Goal: Task Accomplishment & Management: Use online tool/utility

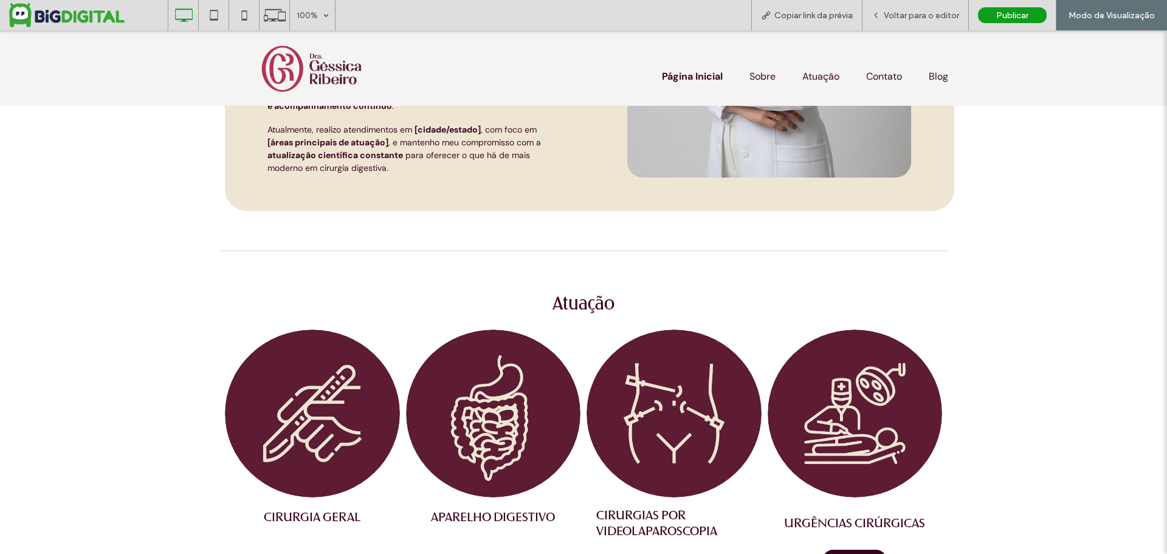
scroll to position [538, 0]
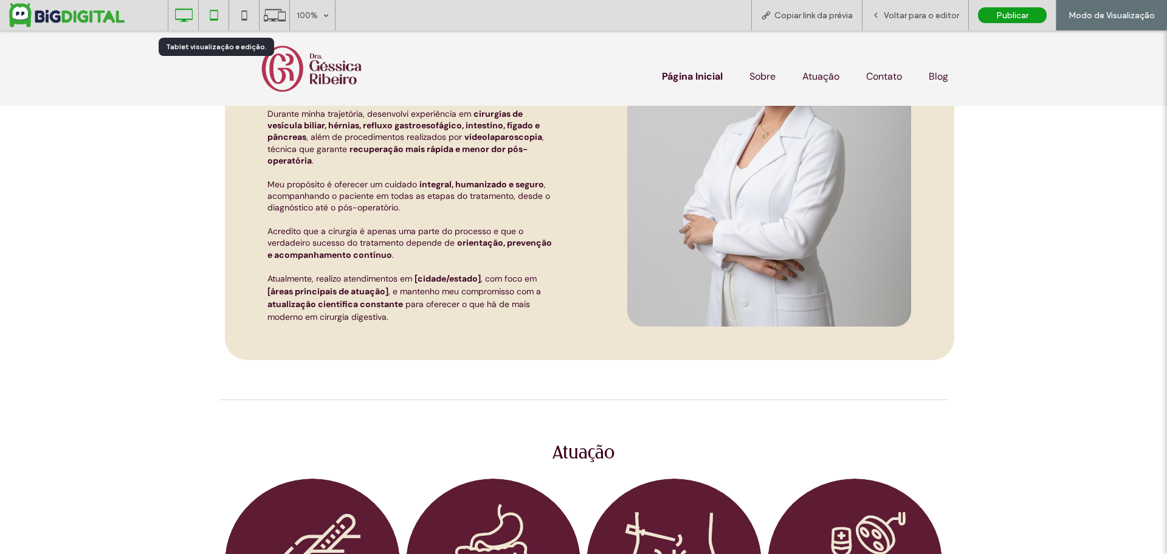
click at [216, 13] on icon at bounding box center [214, 15] width 24 height 24
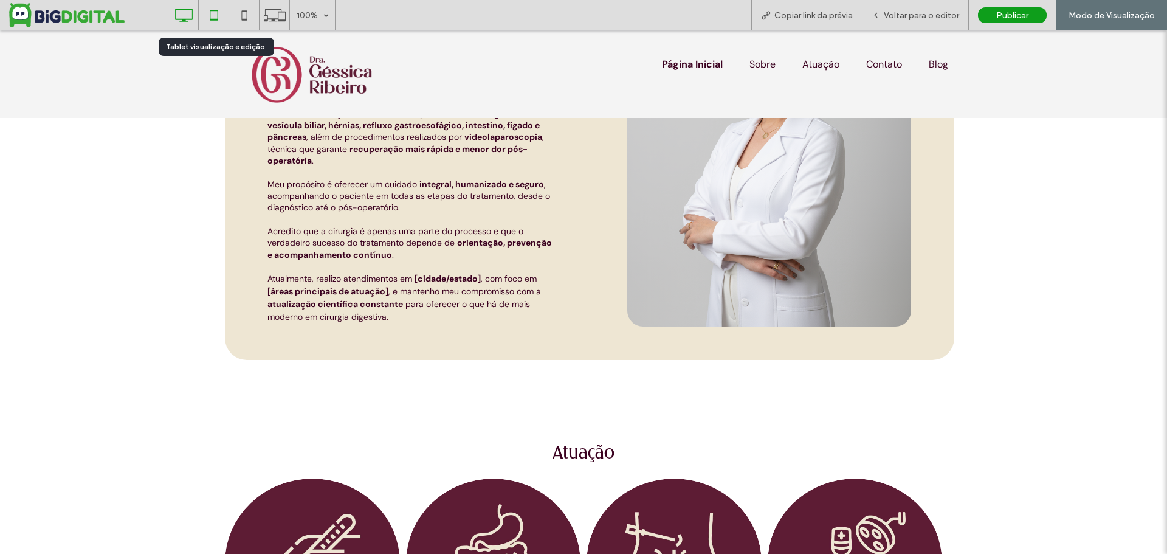
scroll to position [0, 0]
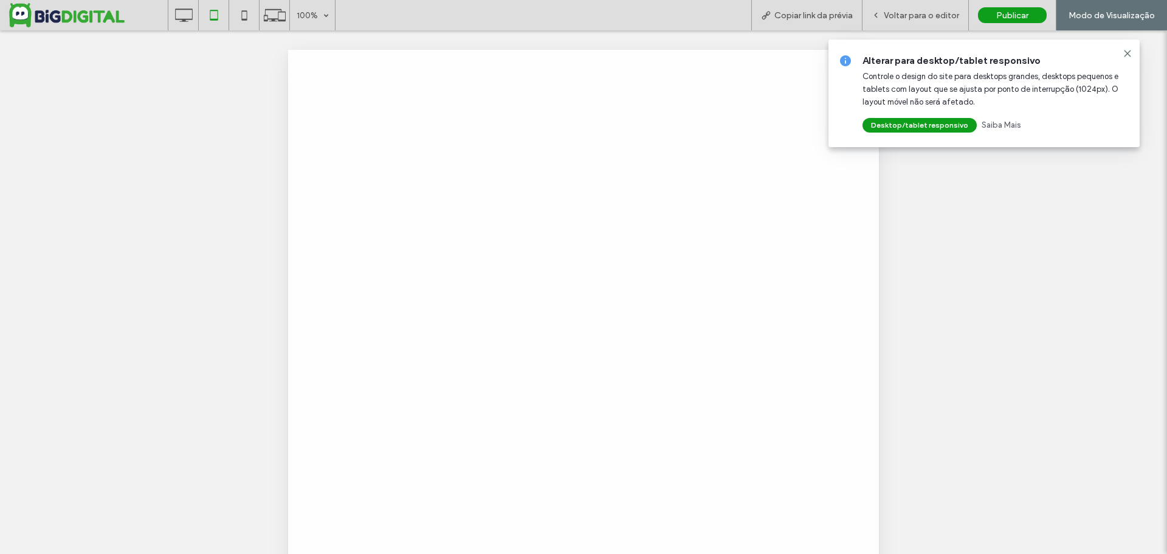
click at [238, 14] on div at bounding box center [583, 277] width 1167 height 554
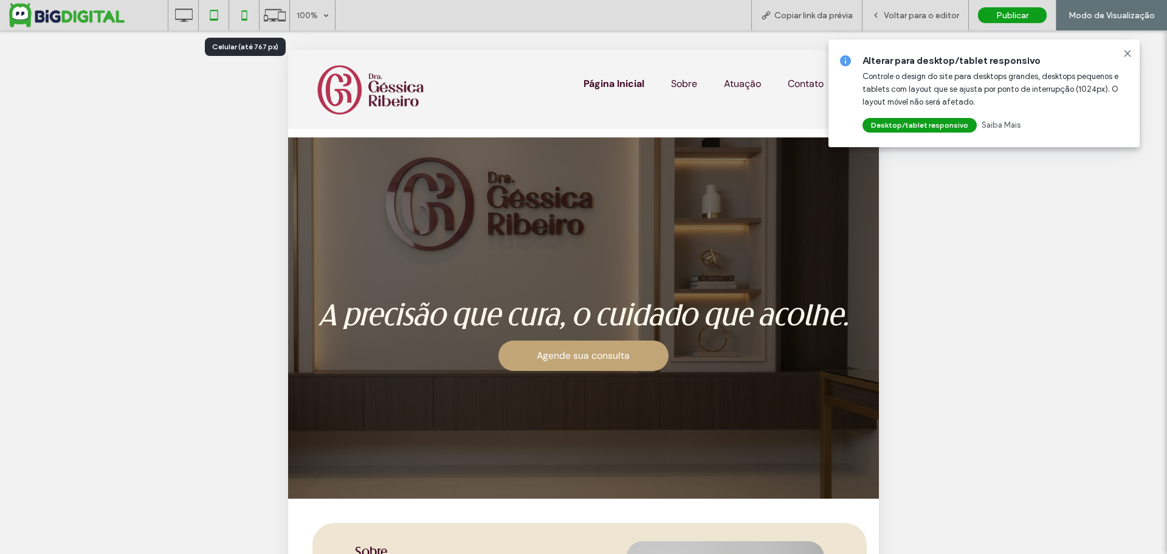
click at [246, 15] on icon at bounding box center [244, 15] width 24 height 24
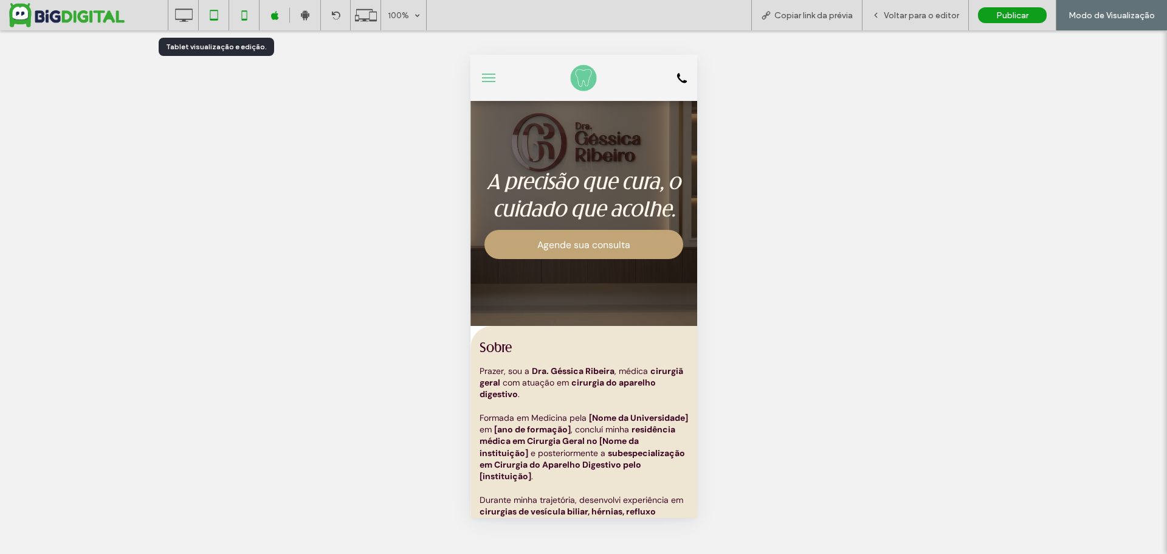
click at [221, 16] on icon at bounding box center [214, 15] width 24 height 24
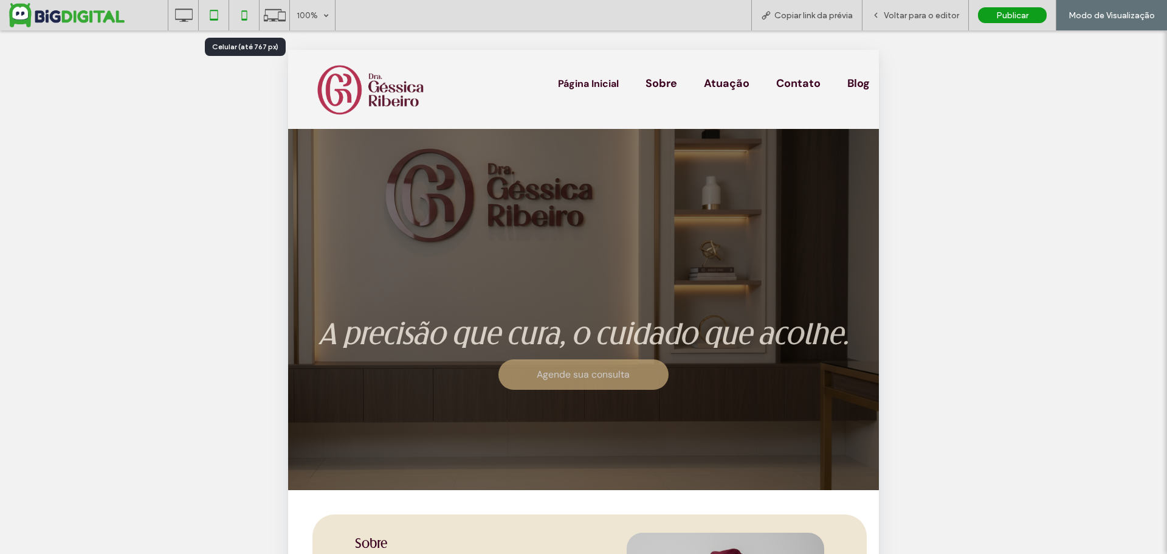
click at [244, 19] on use at bounding box center [243, 15] width 5 height 10
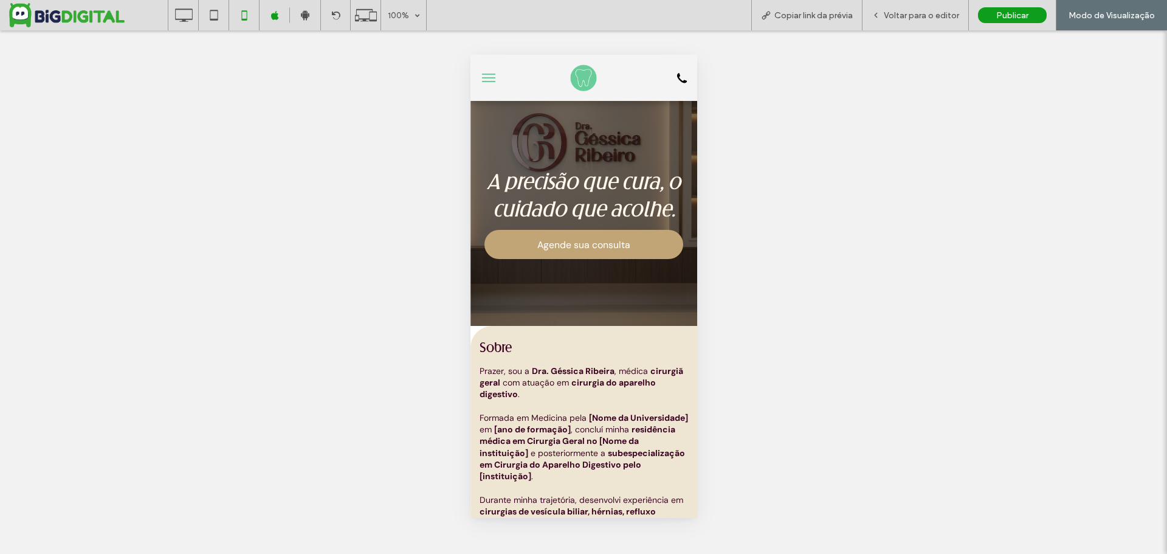
click at [588, 83] on img at bounding box center [583, 78] width 34 height 34
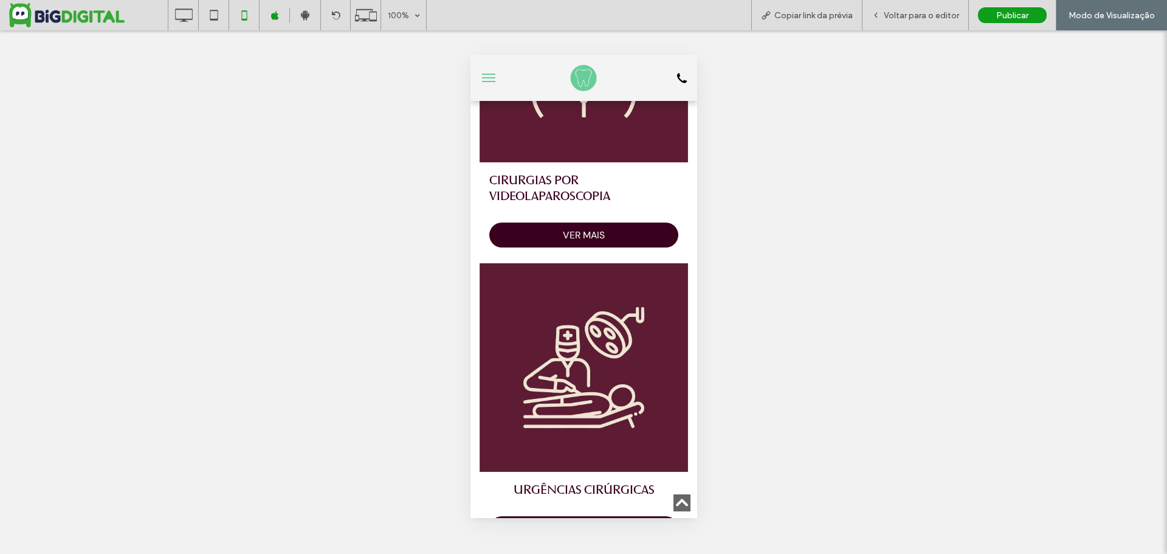
scroll to position [1652, 0]
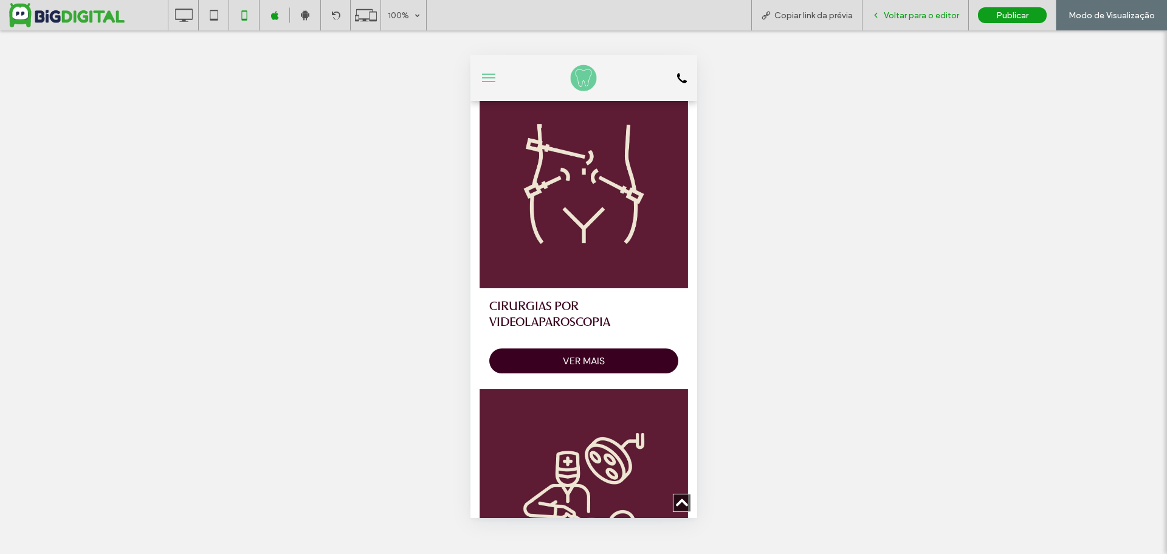
click at [896, 15] on span "Voltar para o editor" at bounding box center [921, 15] width 75 height 10
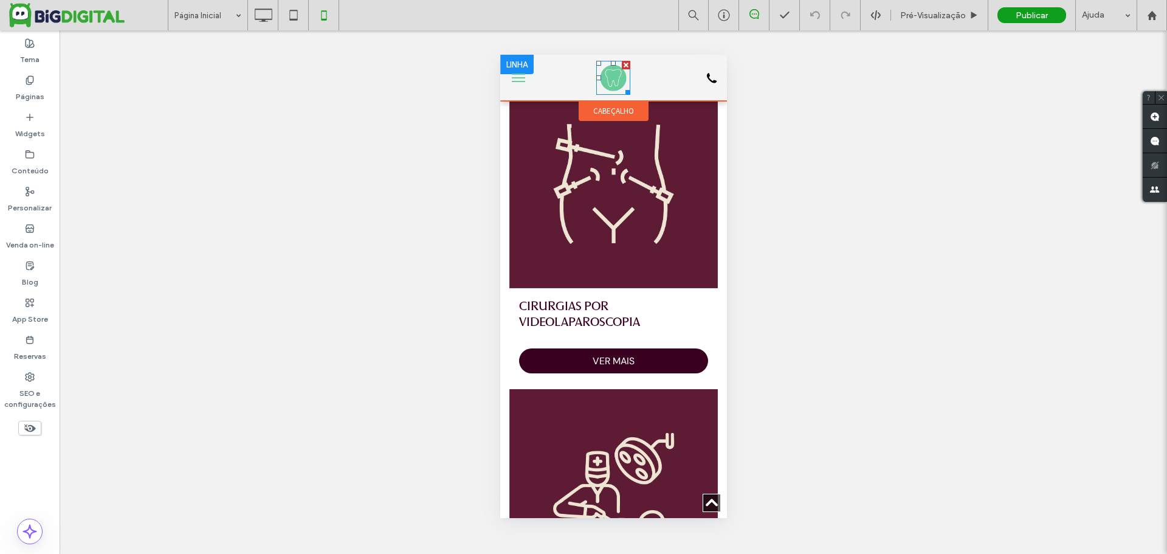
click at [611, 80] on img at bounding box center [612, 78] width 34 height 34
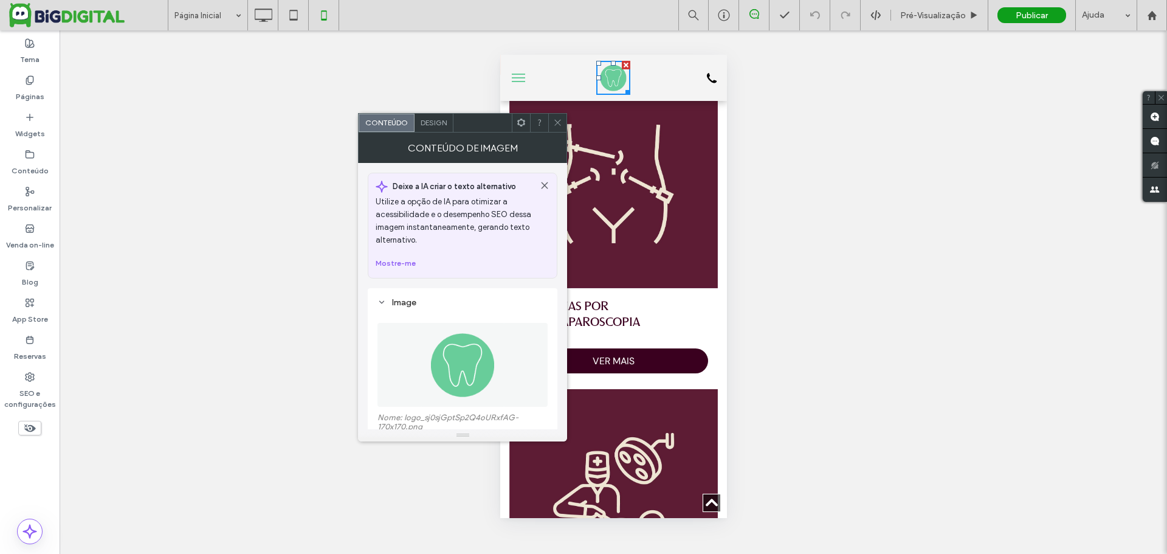
scroll to position [182, 0]
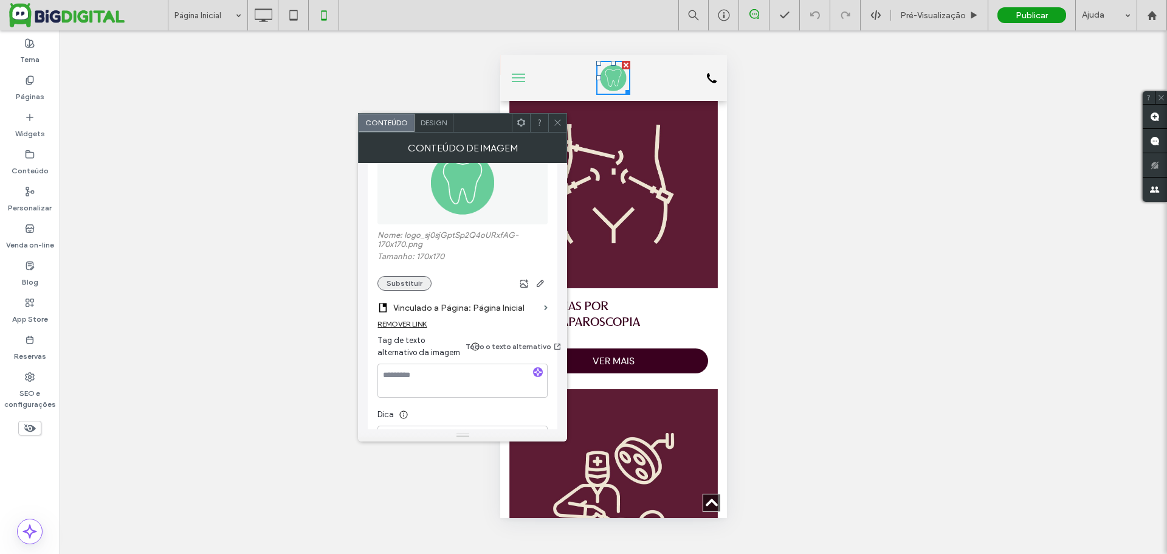
click at [410, 282] on button "Substituir" at bounding box center [404, 283] width 54 height 15
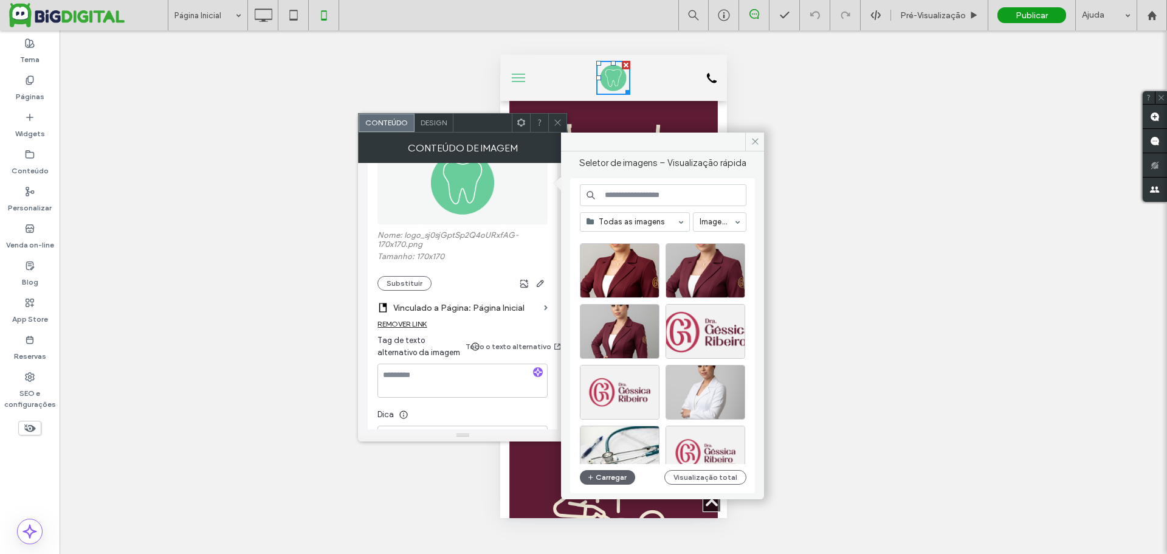
scroll to position [521, 0]
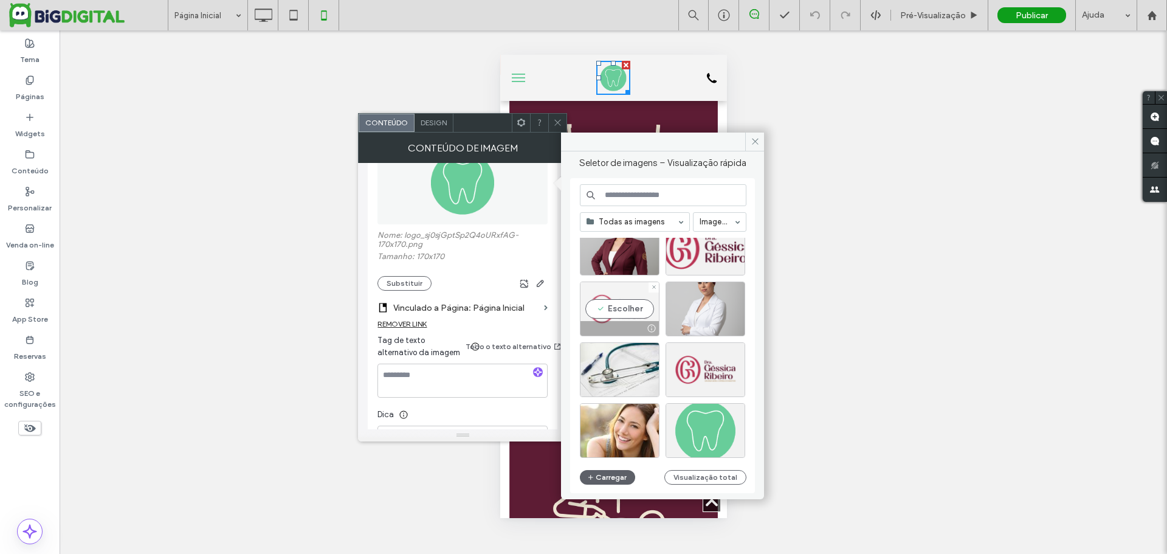
click at [624, 305] on div "Escolher" at bounding box center [620, 308] width 80 height 55
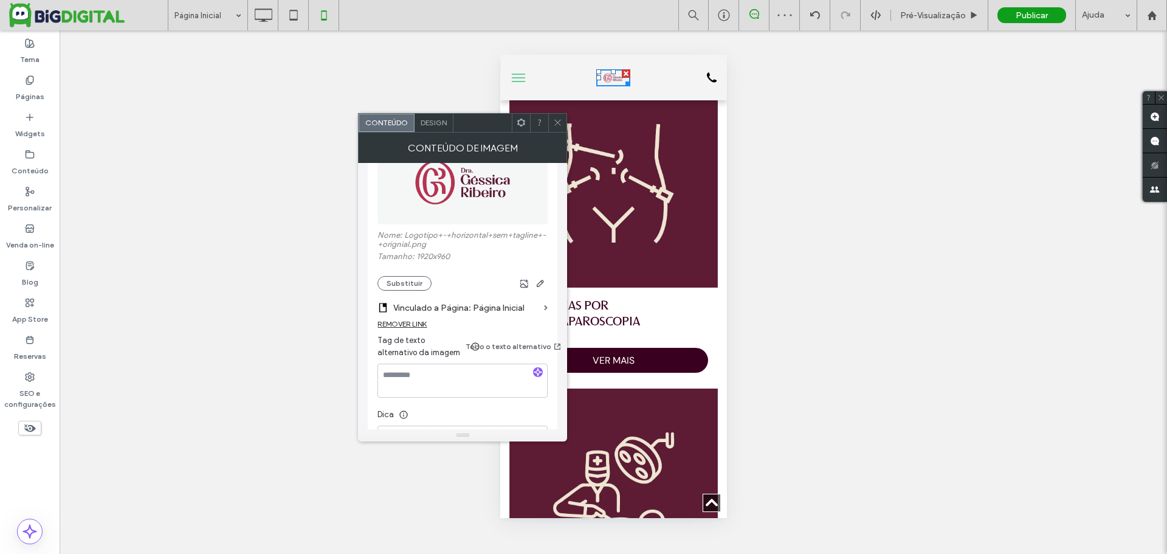
click at [559, 125] on icon at bounding box center [557, 122] width 9 height 9
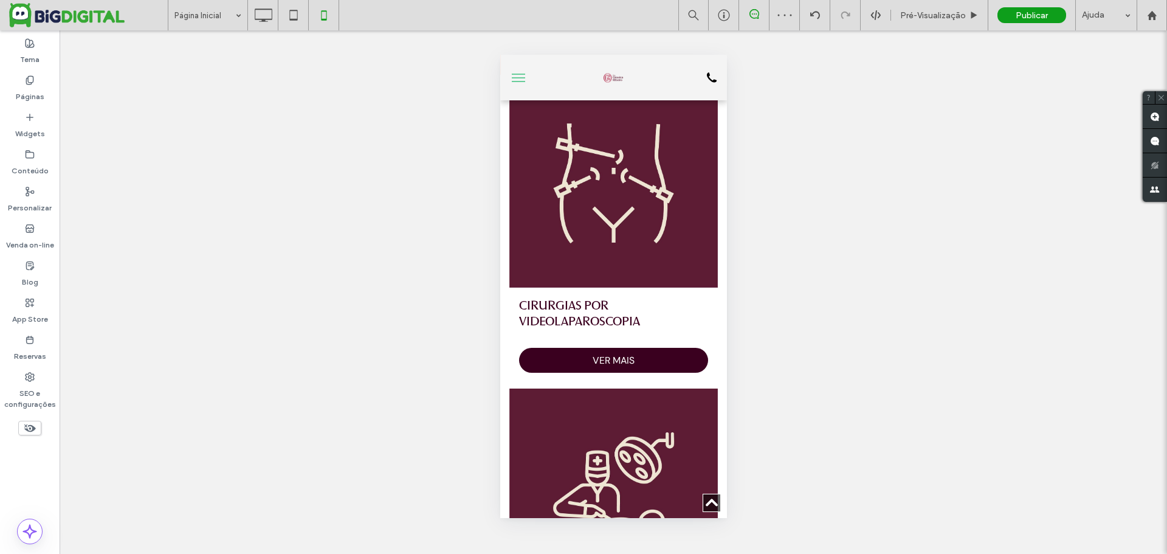
click at [518, 79] on button "menu" at bounding box center [518, 78] width 24 height 24
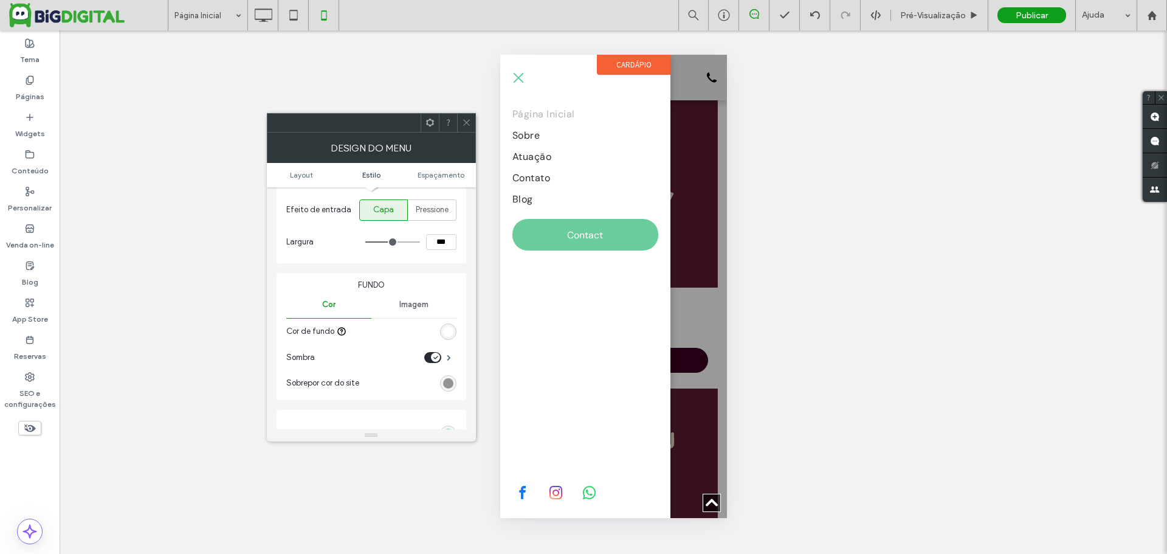
scroll to position [365, 0]
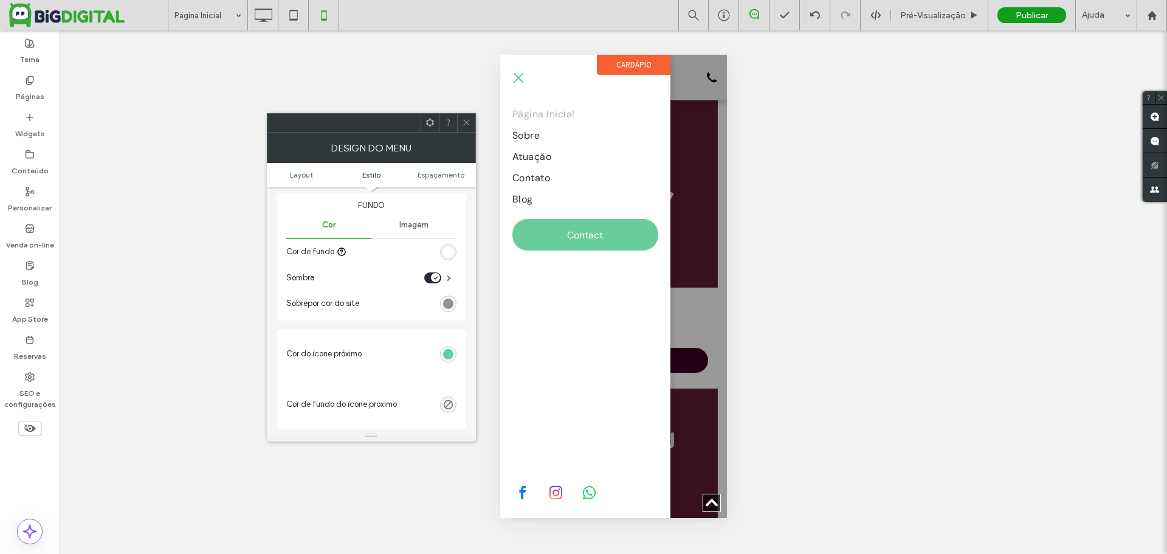
click at [450, 359] on div "rgb(104, 205, 154)" at bounding box center [448, 354] width 16 height 16
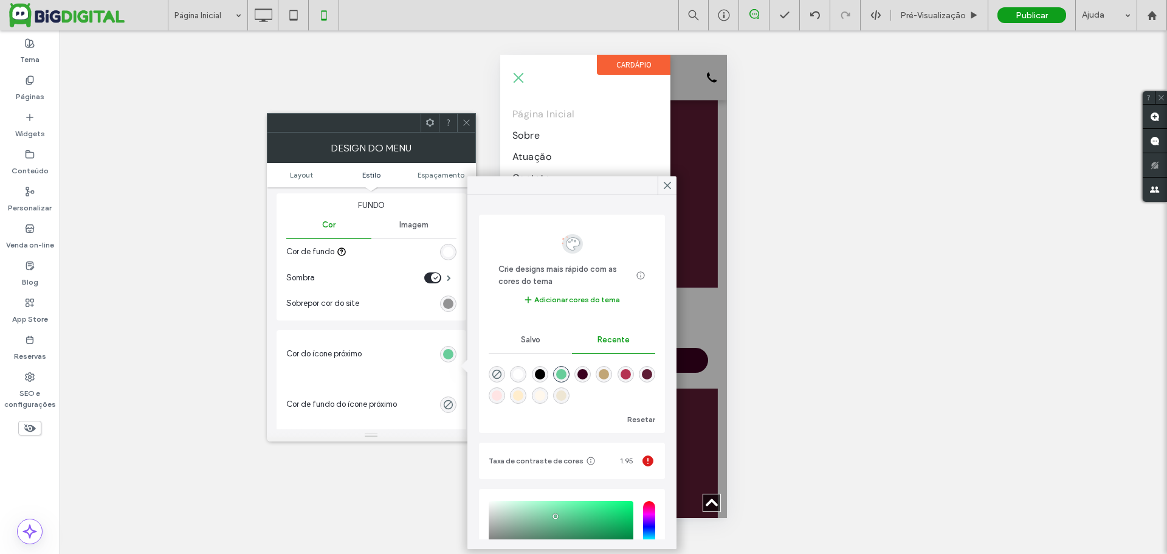
click at [588, 374] on div "rgba(58, 0, 31, 1)" at bounding box center [582, 374] width 10 height 10
type input "*******"
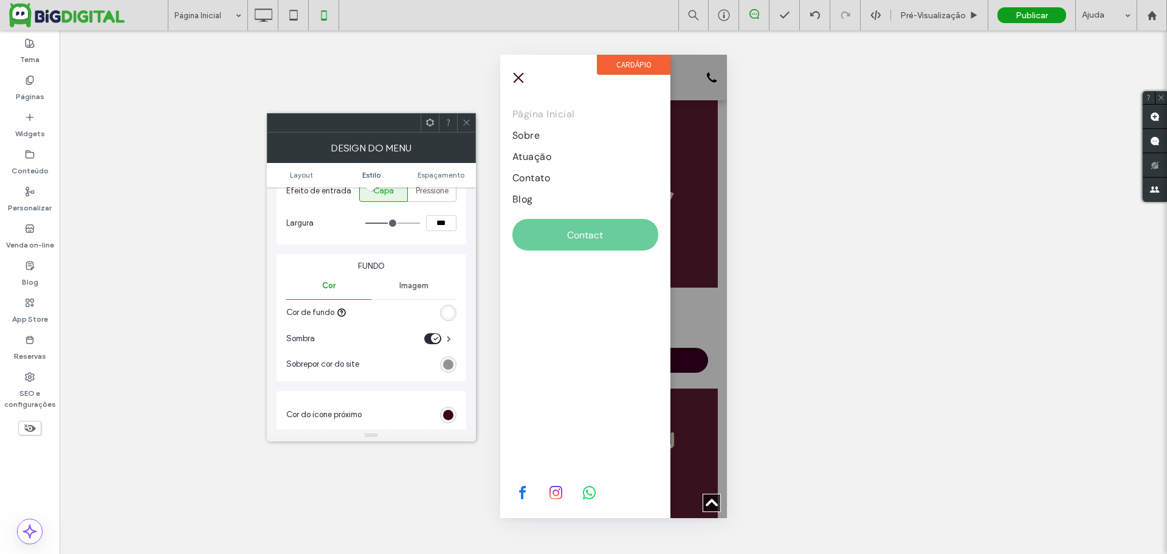
click at [407, 290] on span "Imagem" at bounding box center [413, 286] width 29 height 10
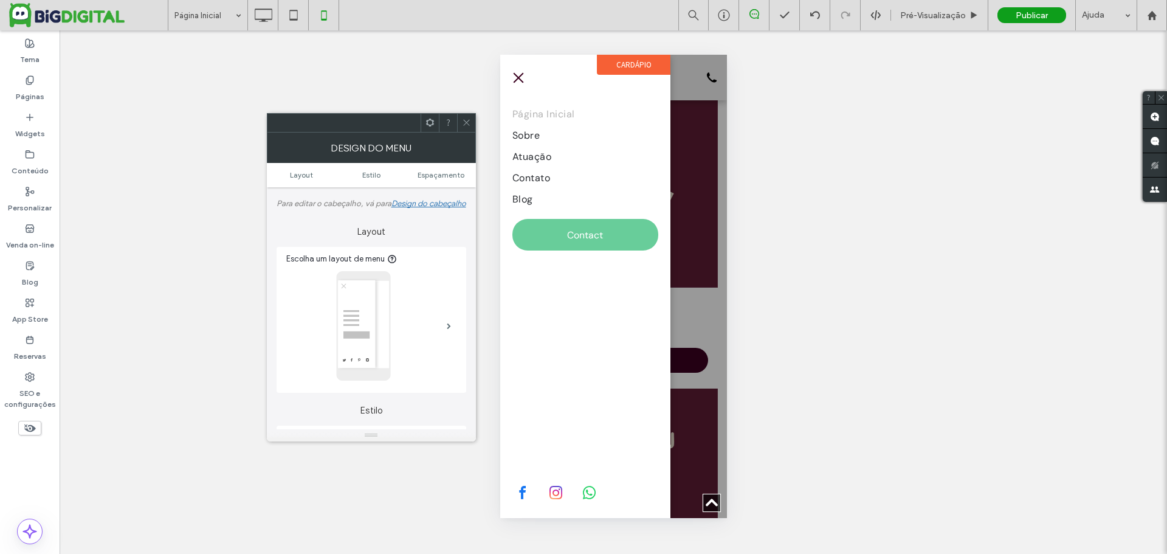
scroll to position [0, 0]
click at [368, 170] on span "Estilo" at bounding box center [371, 174] width 18 height 9
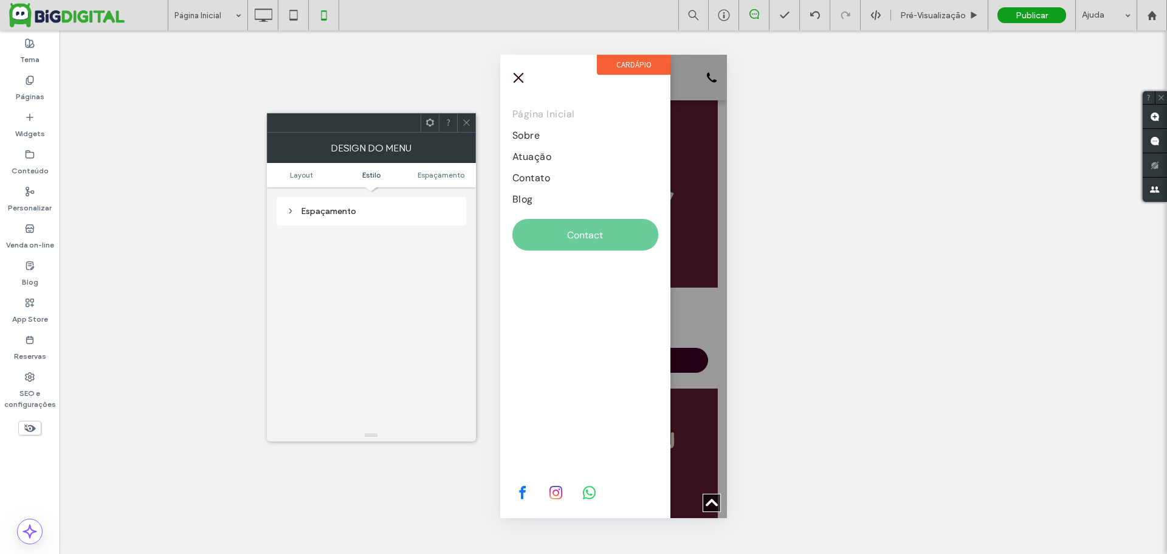
scroll to position [729, 0]
click at [433, 174] on span "Espaçamento" at bounding box center [440, 174] width 47 height 9
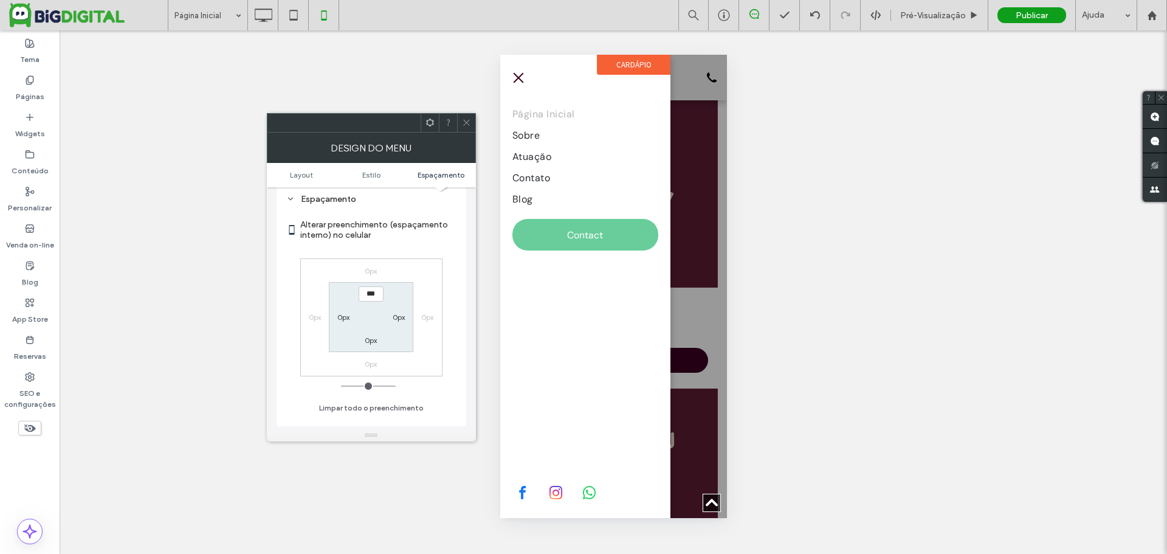
scroll to position [850, 0]
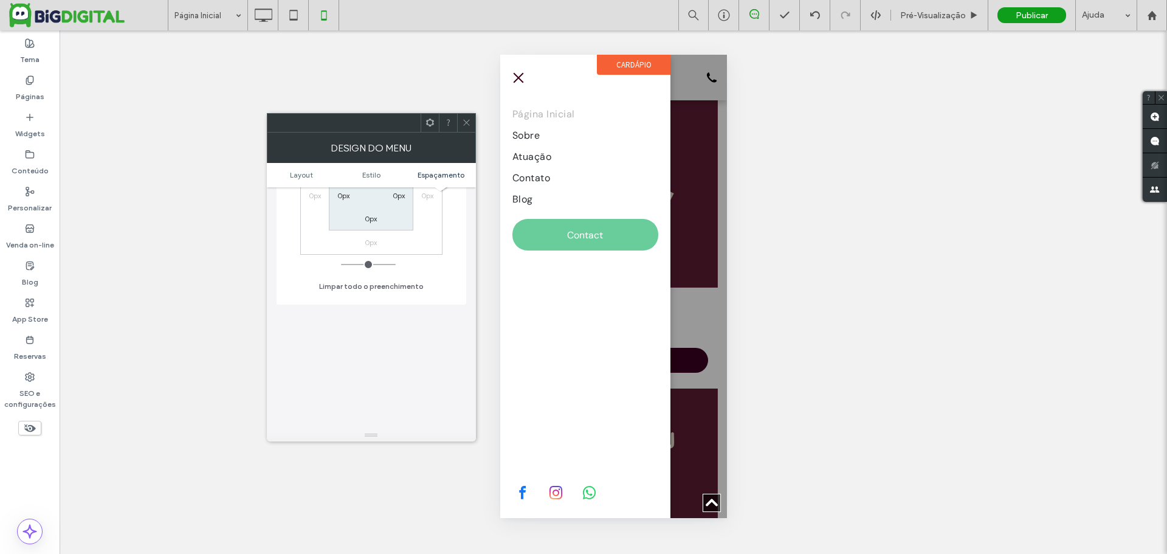
click at [292, 166] on ul "Layout Estilo Espaçamento" at bounding box center [371, 175] width 209 height 24
click at [293, 171] on span "Layout" at bounding box center [301, 174] width 23 height 9
click at [327, 315] on span "Cor" at bounding box center [328, 310] width 13 height 10
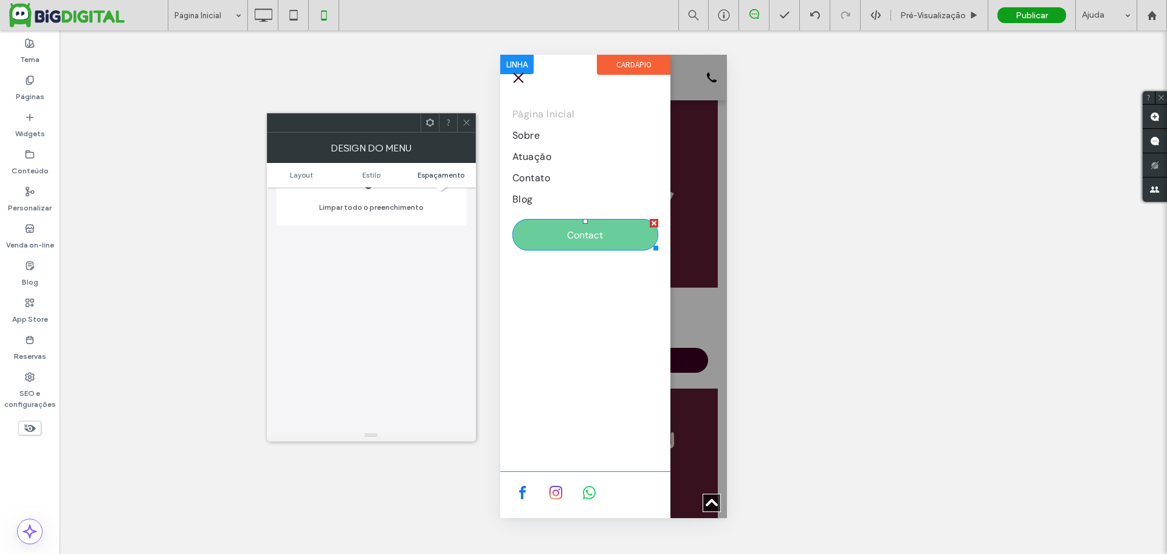
click at [523, 228] on link "Contact" at bounding box center [585, 235] width 146 height 32
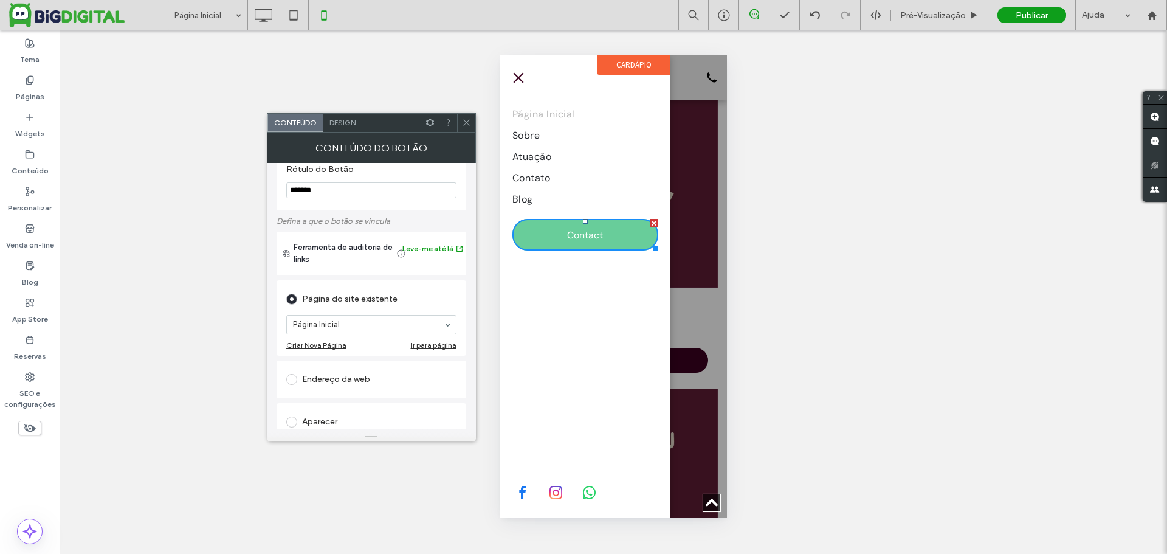
scroll to position [0, 0]
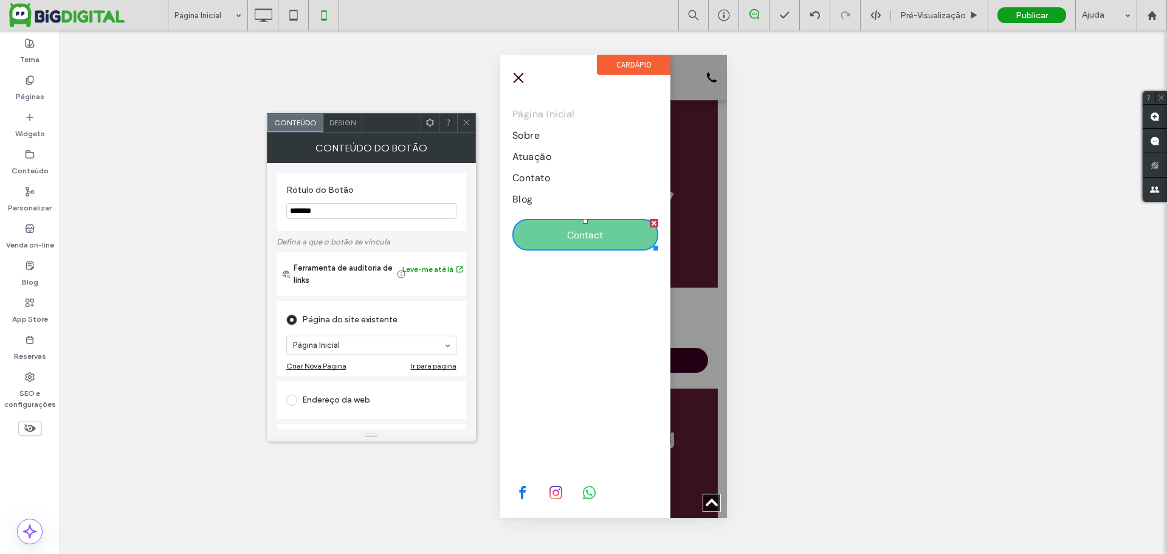
drag, startPoint x: 331, startPoint y: 209, endPoint x: 281, endPoint y: 210, distance: 49.8
click at [281, 210] on div "Rótulo do Botão *******" at bounding box center [371, 202] width 190 height 58
type input "*"
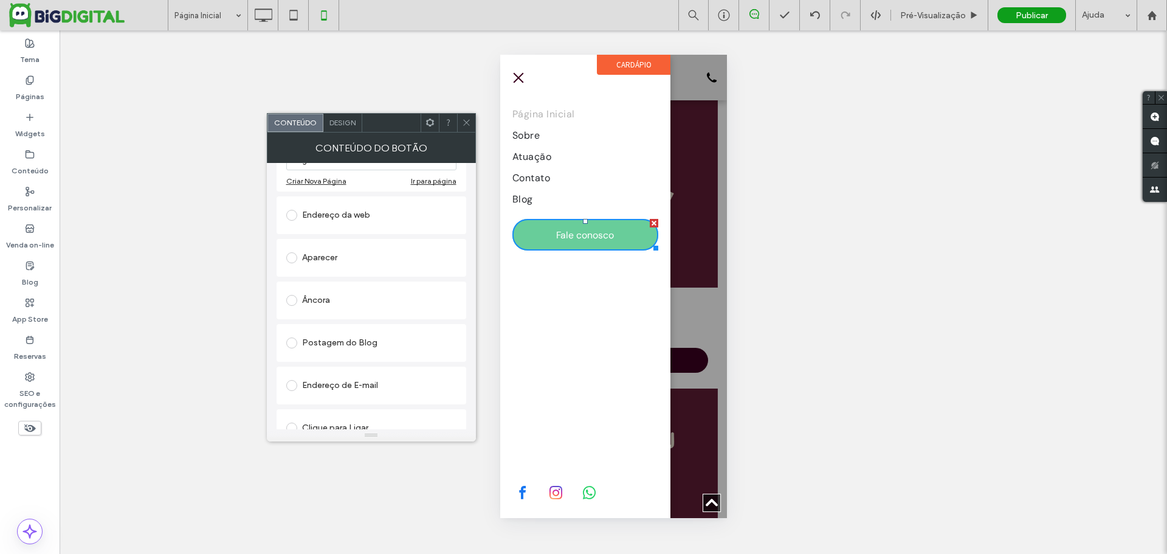
scroll to position [63, 0]
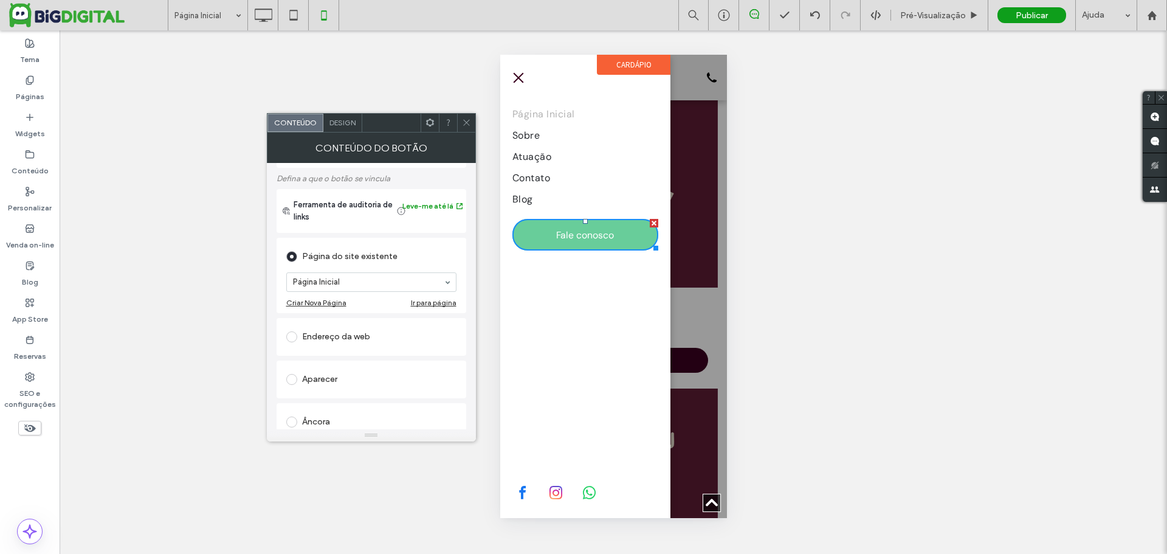
type input "**********"
click at [347, 125] on span "Design" at bounding box center [342, 122] width 26 height 9
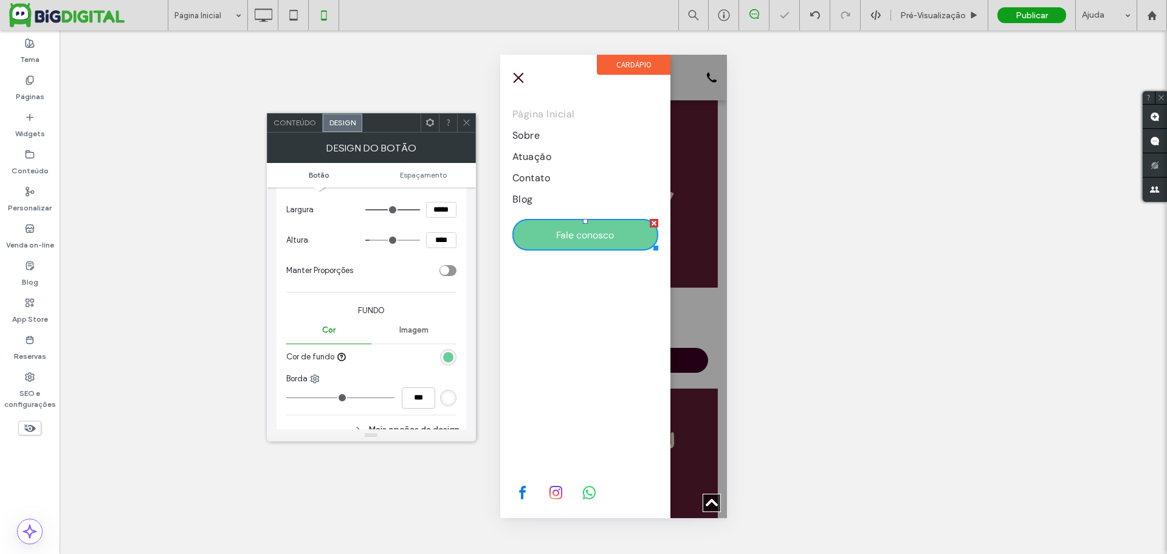
scroll to position [304, 0]
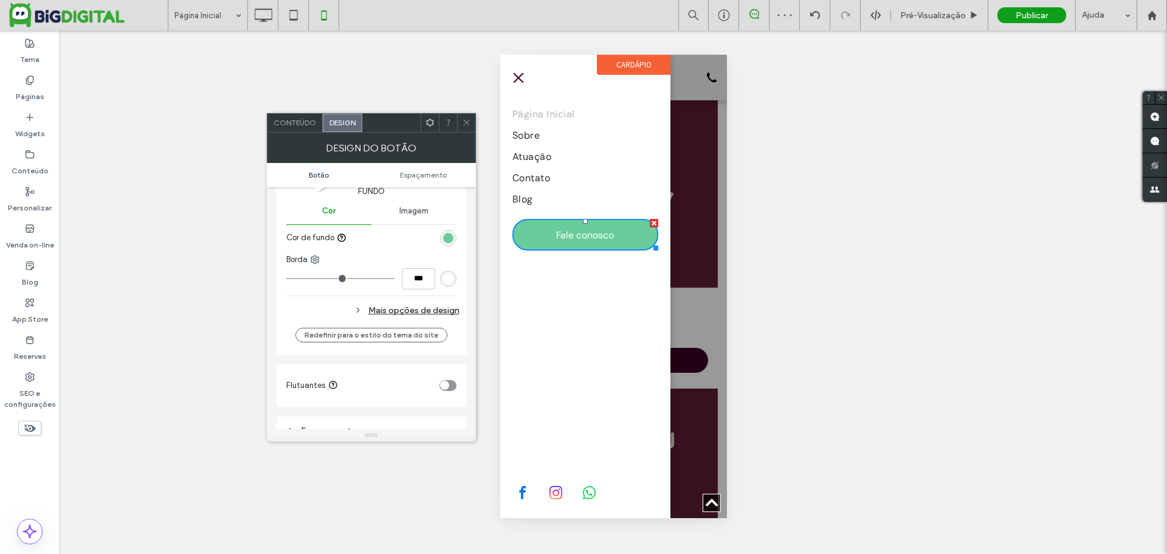
click at [443, 239] on div "rgb(104, 205, 154)" at bounding box center [448, 238] width 10 height 10
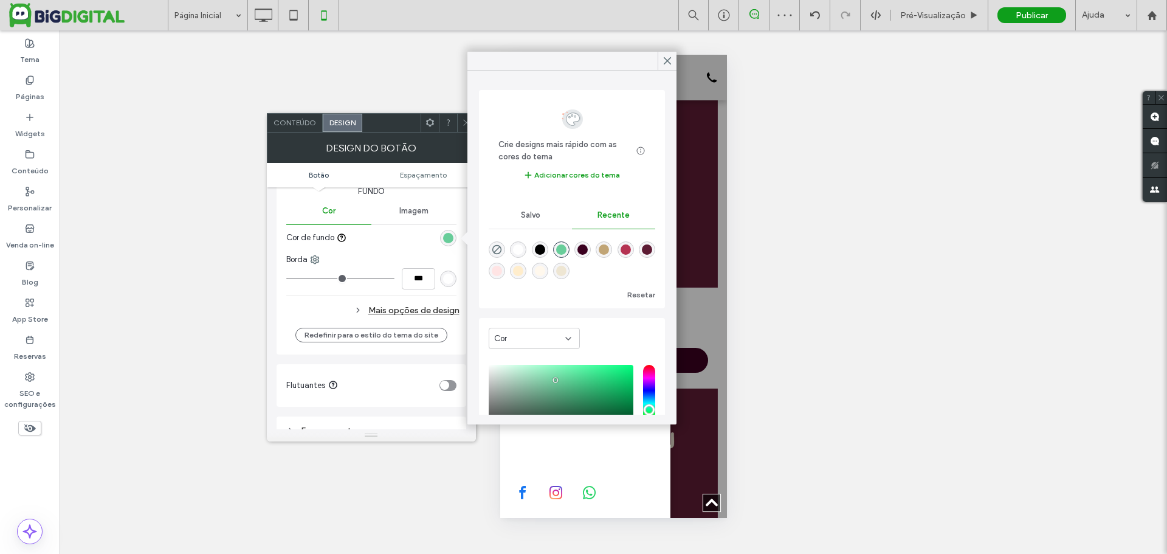
click at [642, 255] on div "rgba(93, 28, 52, 1)" at bounding box center [647, 249] width 10 height 10
type input "*******"
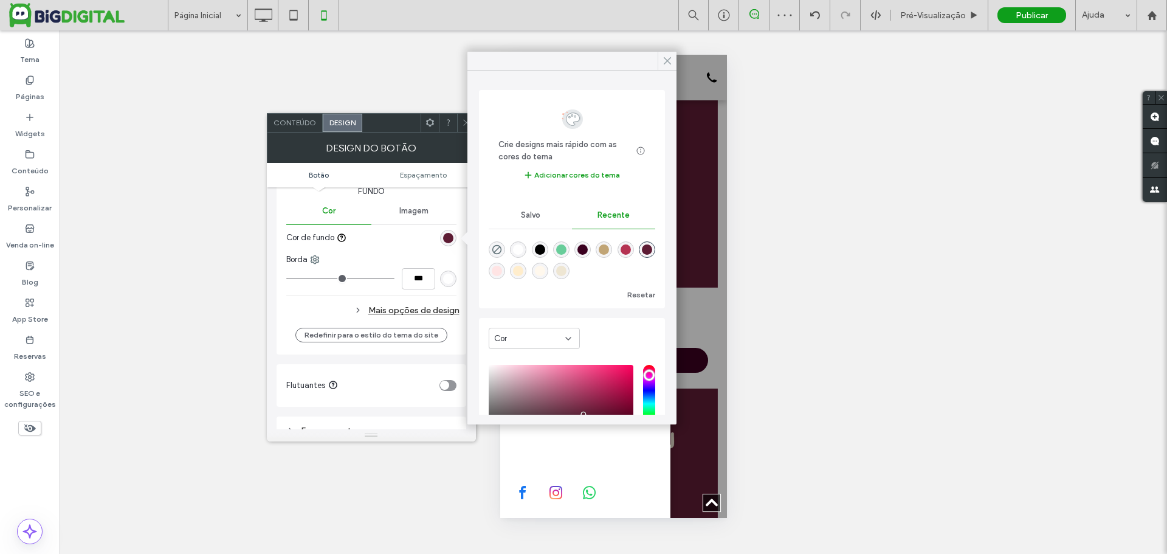
click at [670, 63] on use at bounding box center [667, 61] width 6 height 7
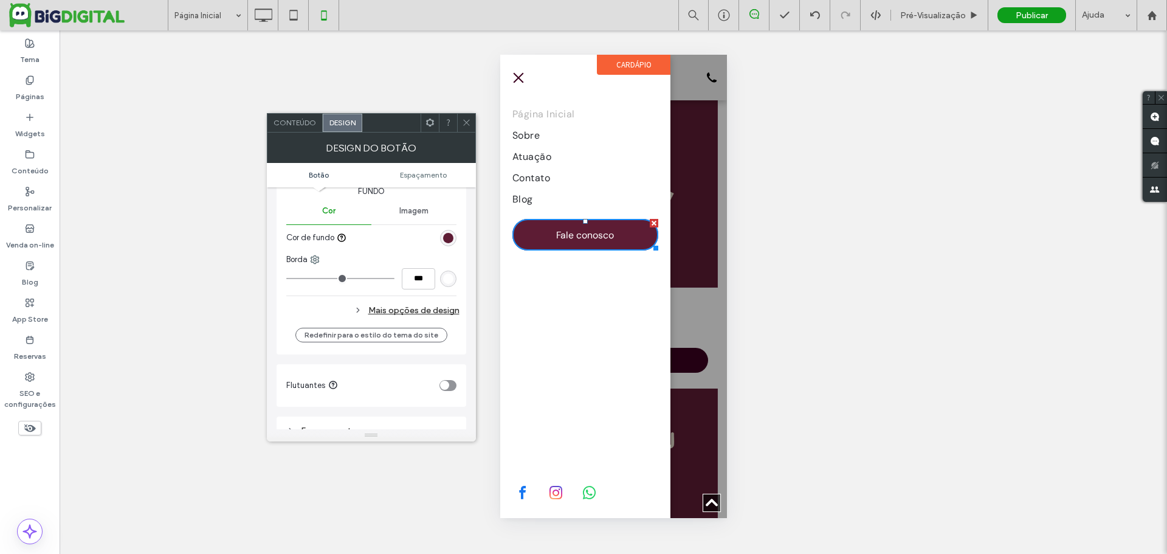
click at [468, 118] on icon at bounding box center [466, 122] width 9 height 9
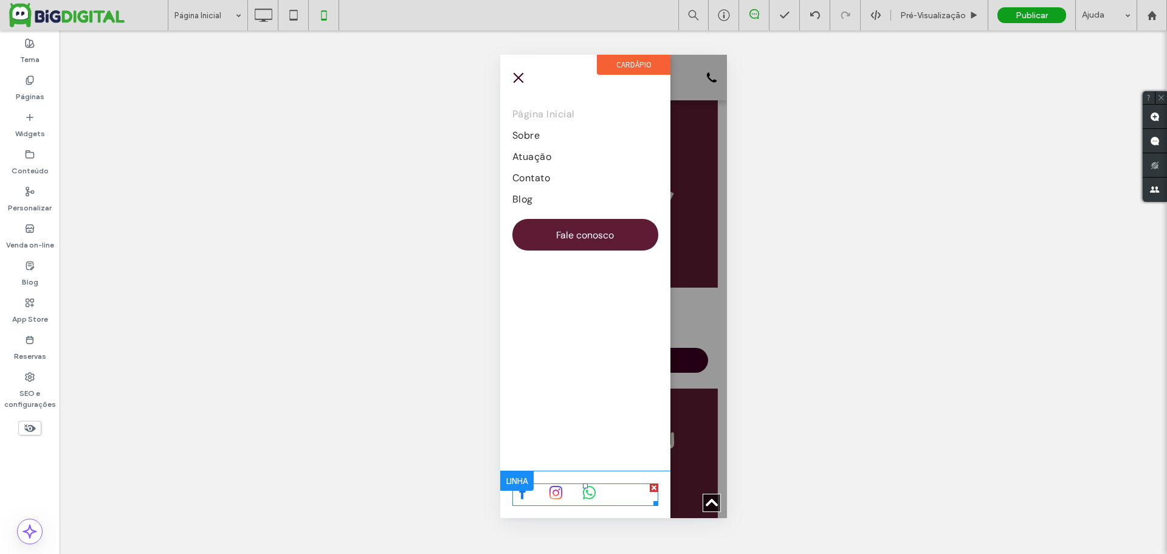
click at [559, 492] on span "instagram" at bounding box center [554, 492] width 19 height 19
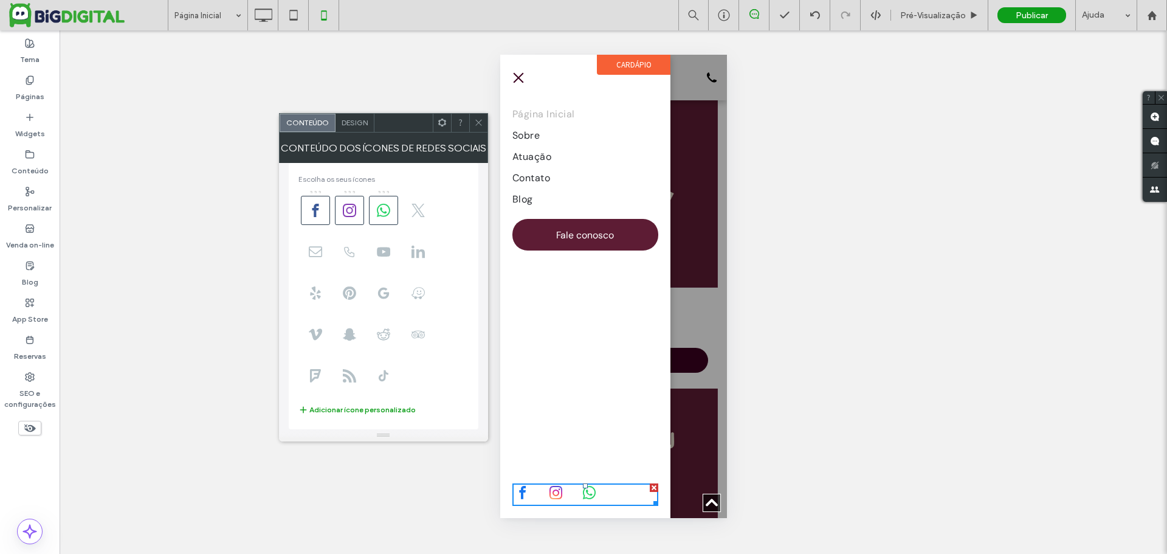
scroll to position [0, 0]
click at [477, 121] on icon at bounding box center [478, 122] width 9 height 9
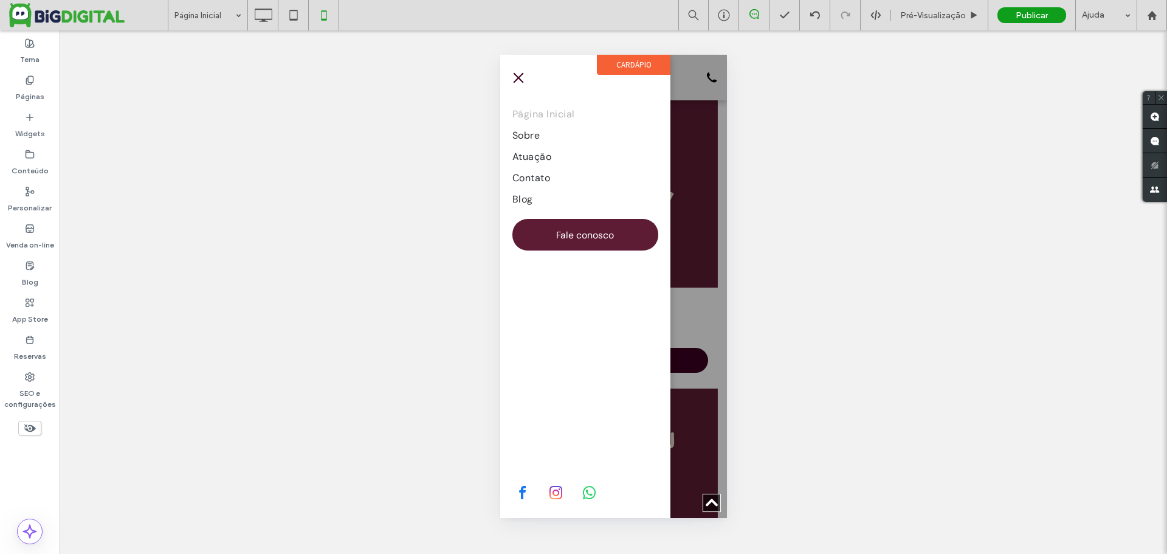
click at [513, 81] on span "menu" at bounding box center [518, 77] width 10 height 10
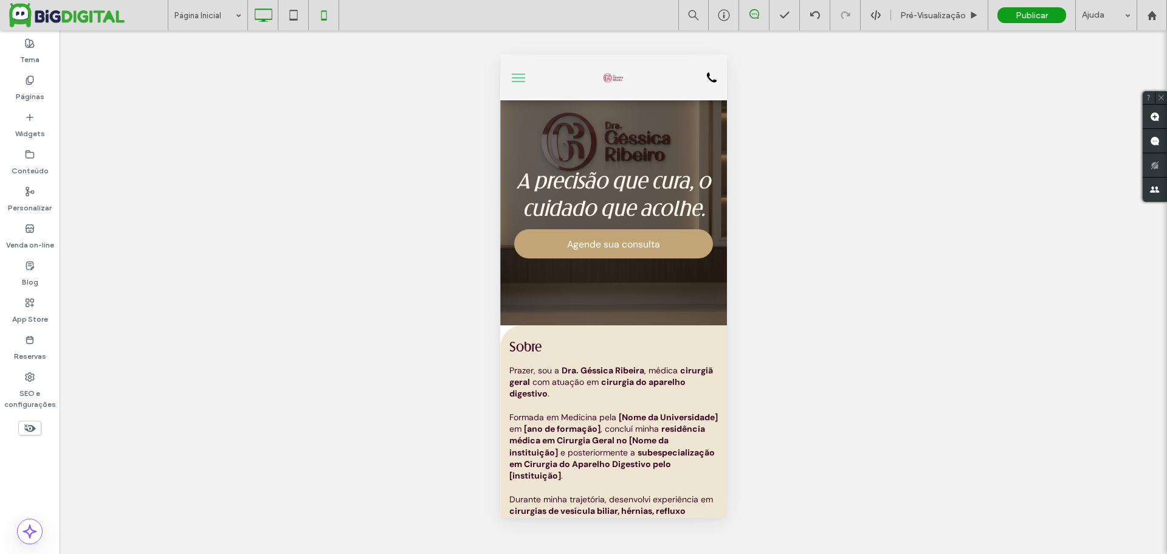
click at [256, 13] on icon at bounding box center [263, 15] width 24 height 24
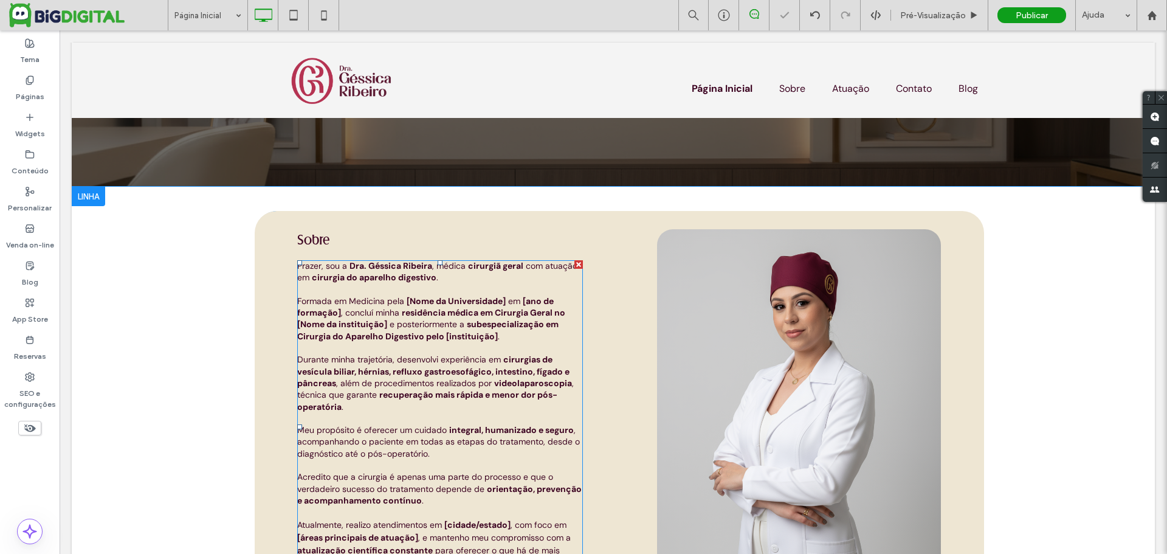
click at [455, 344] on p at bounding box center [440, 348] width 286 height 12
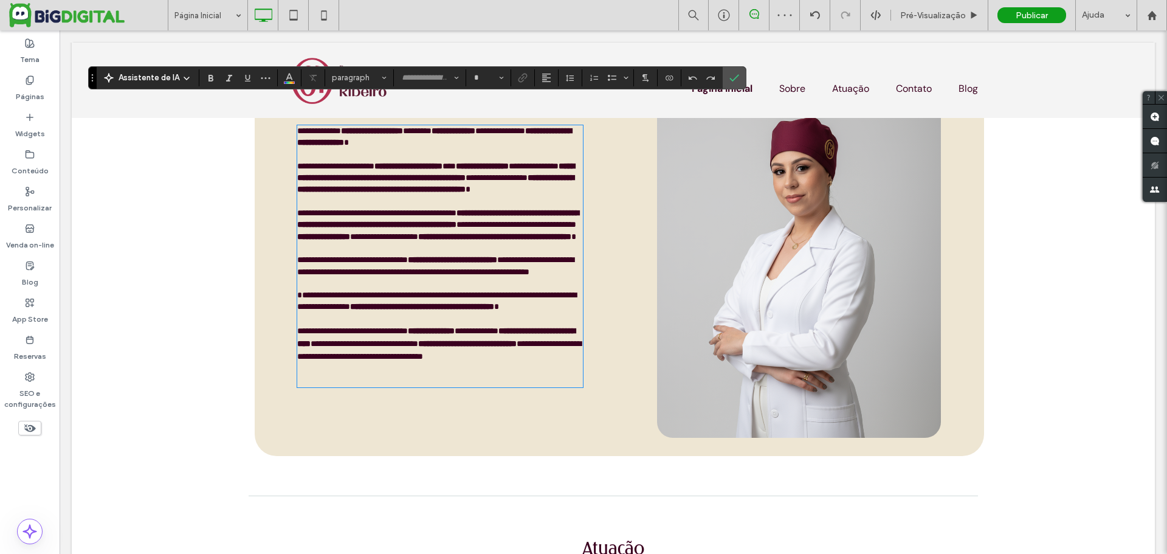
type input "*******"
type input "**"
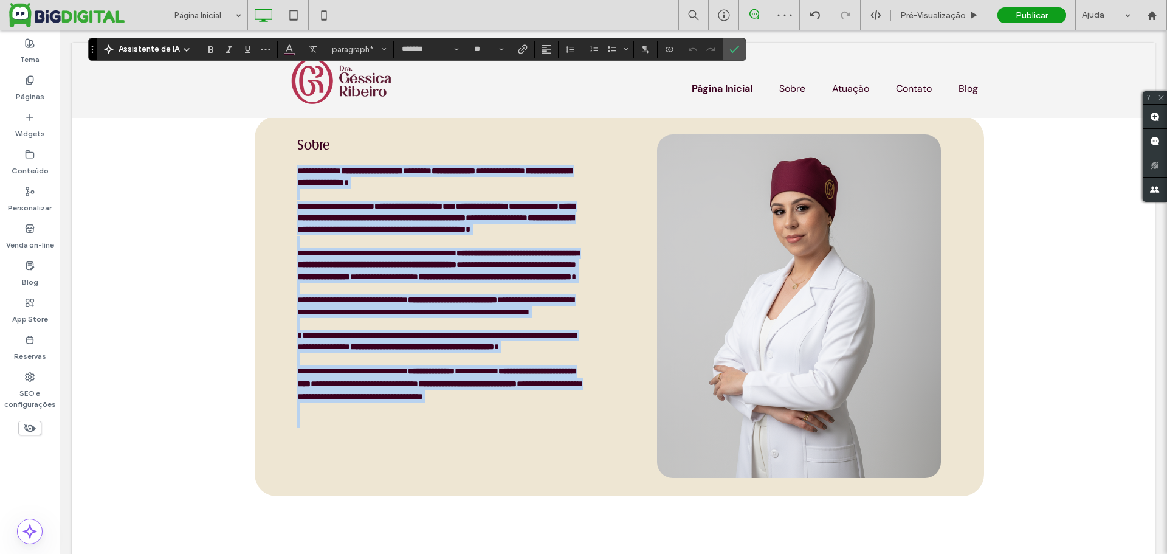
scroll to position [306, 0]
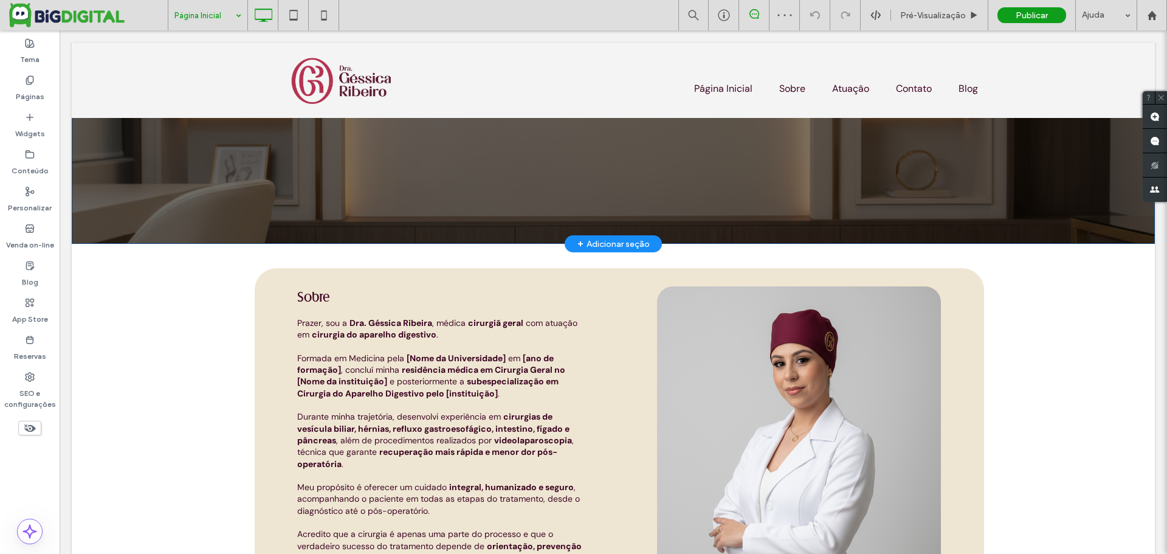
scroll to position [231, 0]
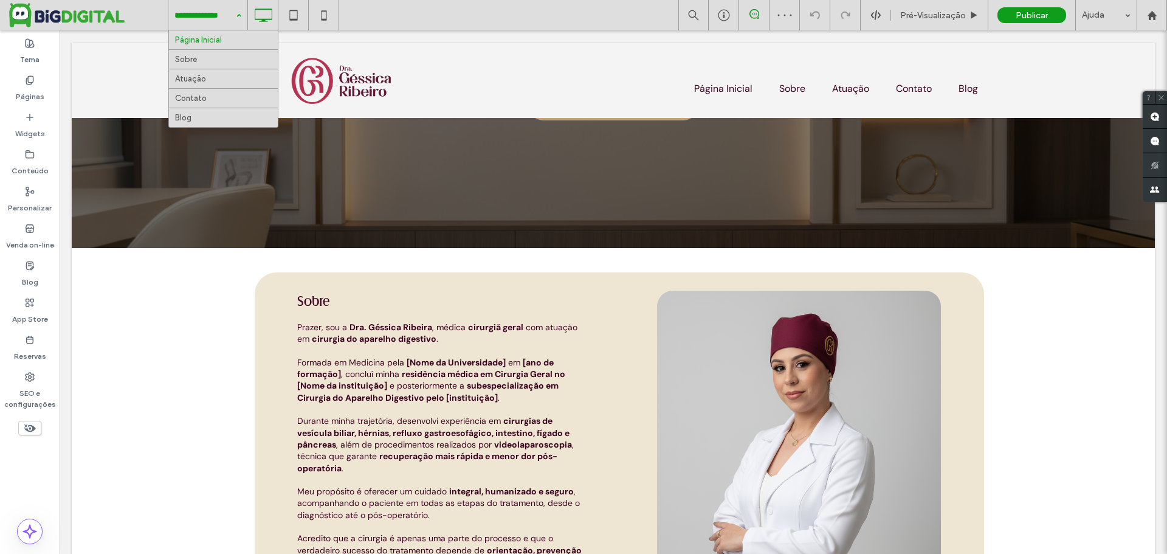
click at [236, 18] on div "Página Inicial Sobre Atuação Contato Blog" at bounding box center [207, 15] width 79 height 30
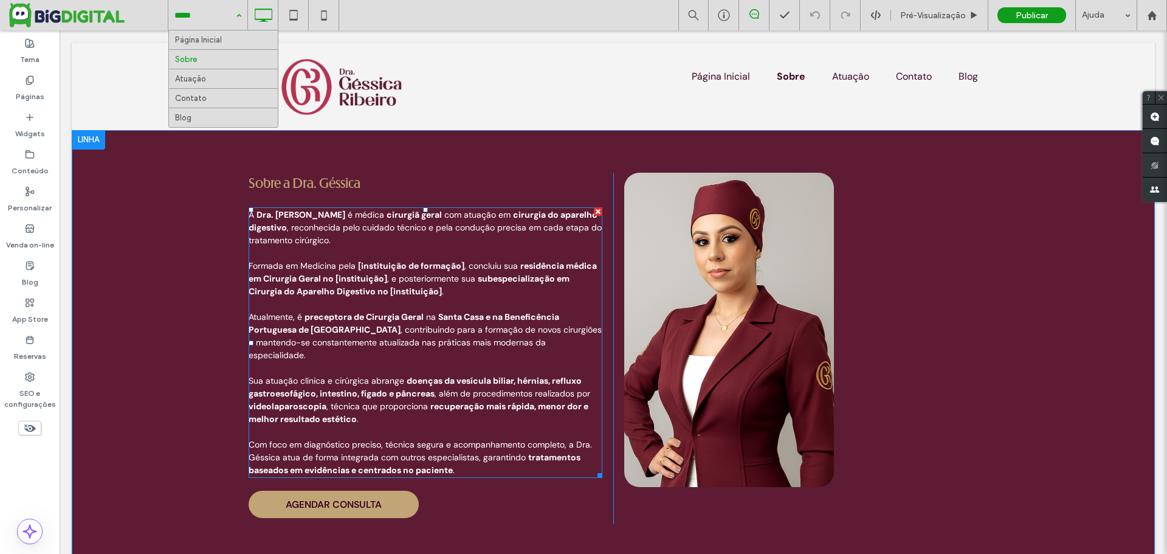
click at [405, 280] on span ", e posteriormente sua" at bounding box center [431, 278] width 88 height 11
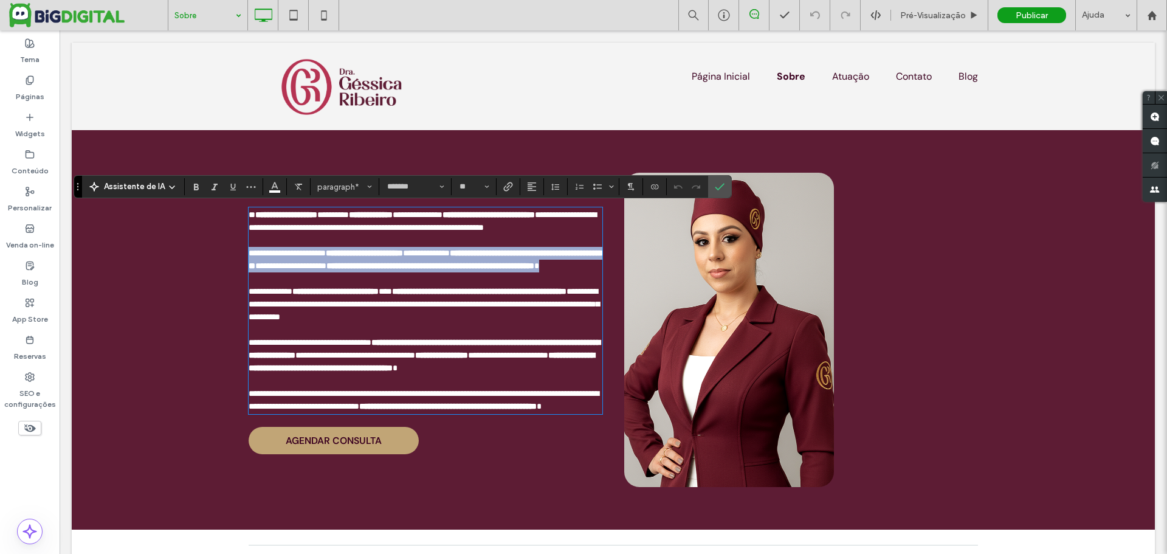
click at [326, 270] on span "**********" at bounding box center [290, 265] width 71 height 9
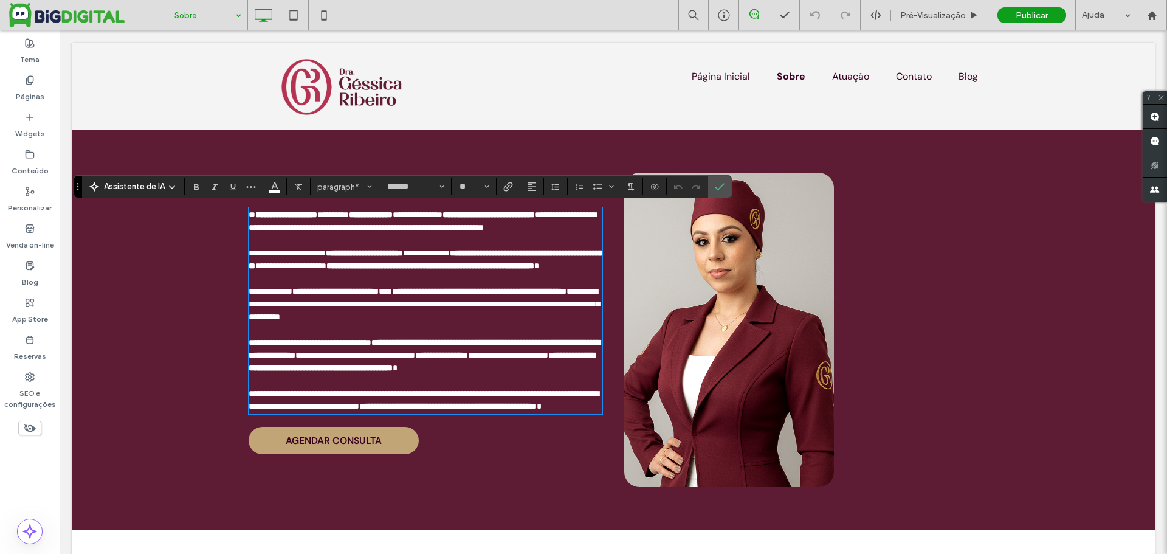
click at [440, 321] on span "**********" at bounding box center [424, 304] width 351 height 34
click at [723, 73] on span "Página Inicial" at bounding box center [720, 76] width 58 height 13
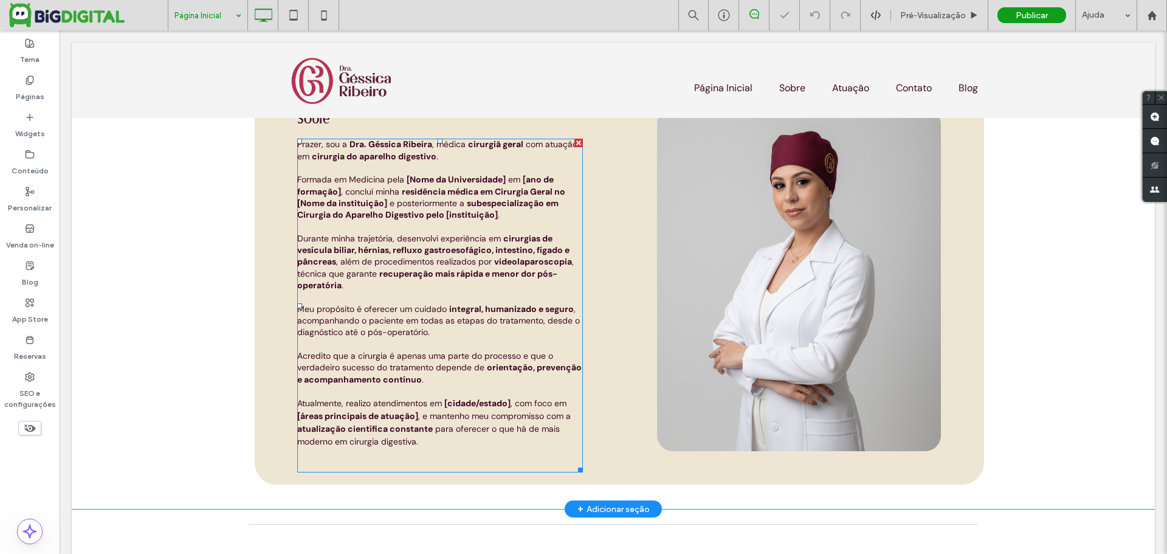
click at [394, 322] on span ", acompanhando o paciente em todas as etapas do tratamento, desde o diagnóstico…" at bounding box center [438, 320] width 283 height 35
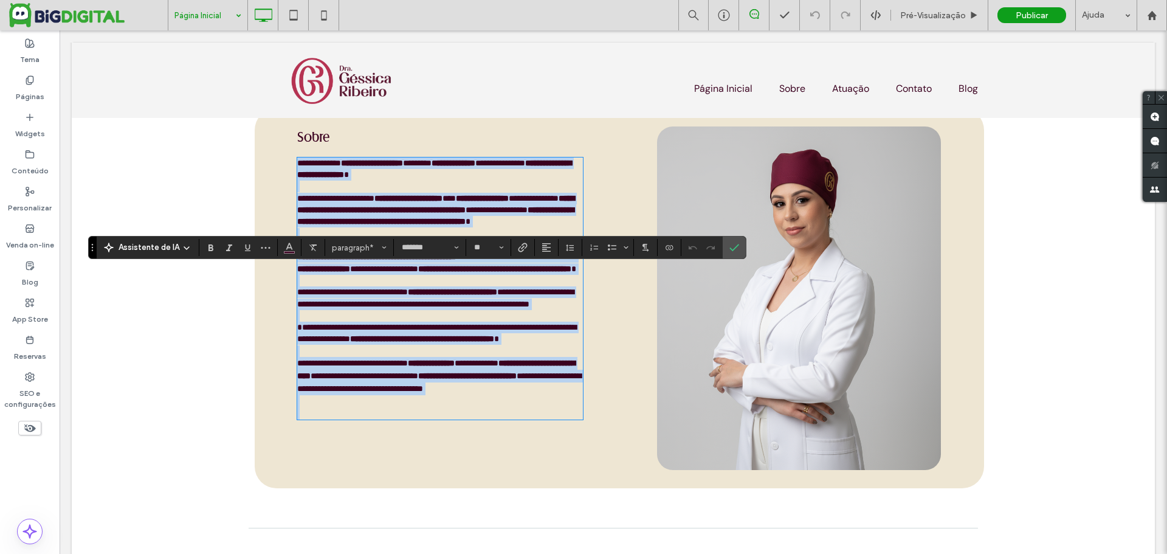
scroll to position [414, 0]
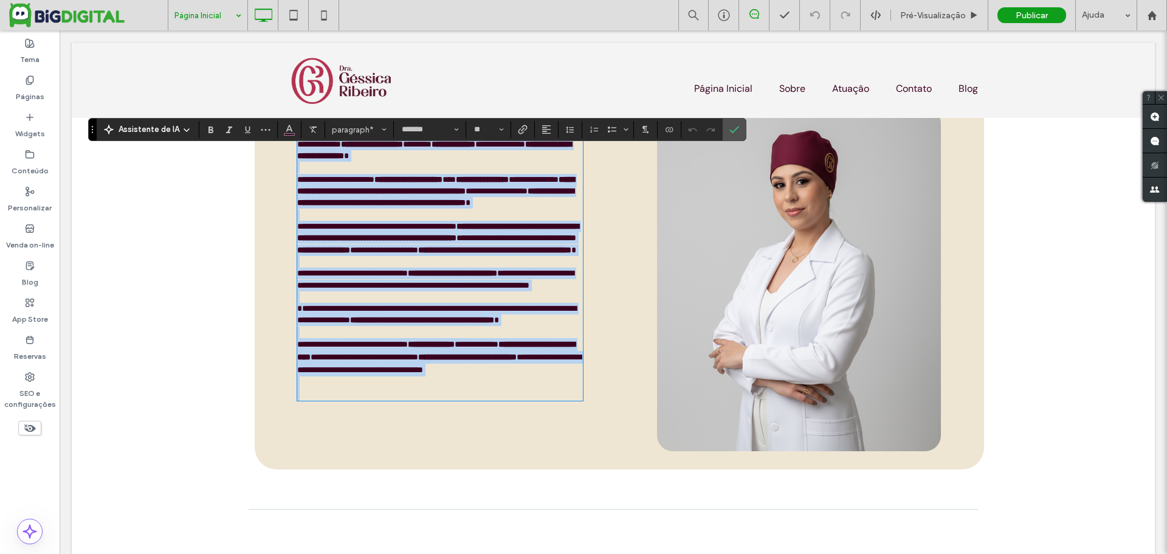
click at [359, 338] on p at bounding box center [440, 332] width 286 height 12
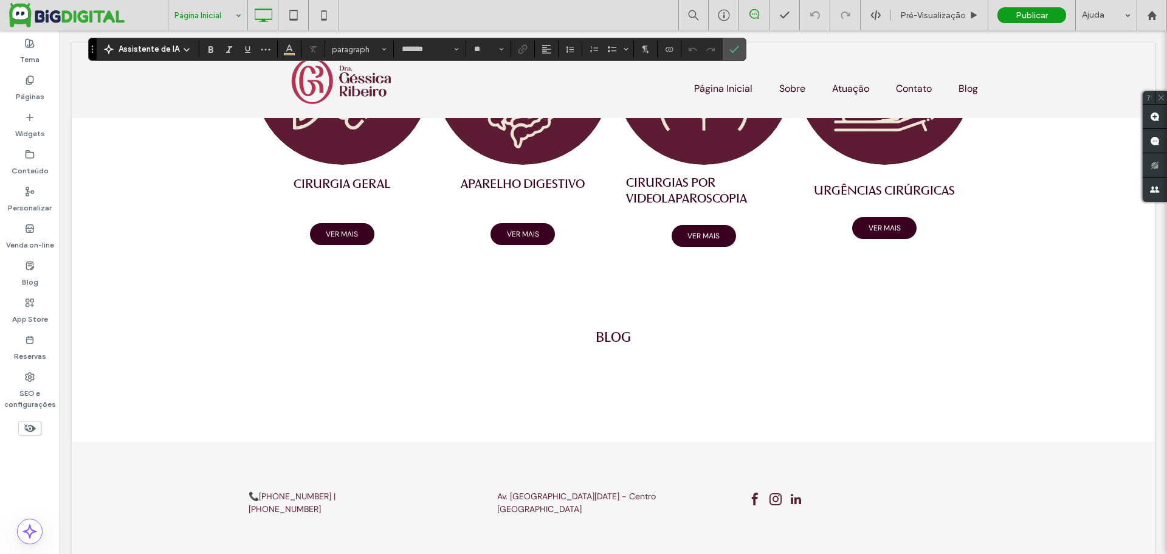
scroll to position [1036, 0]
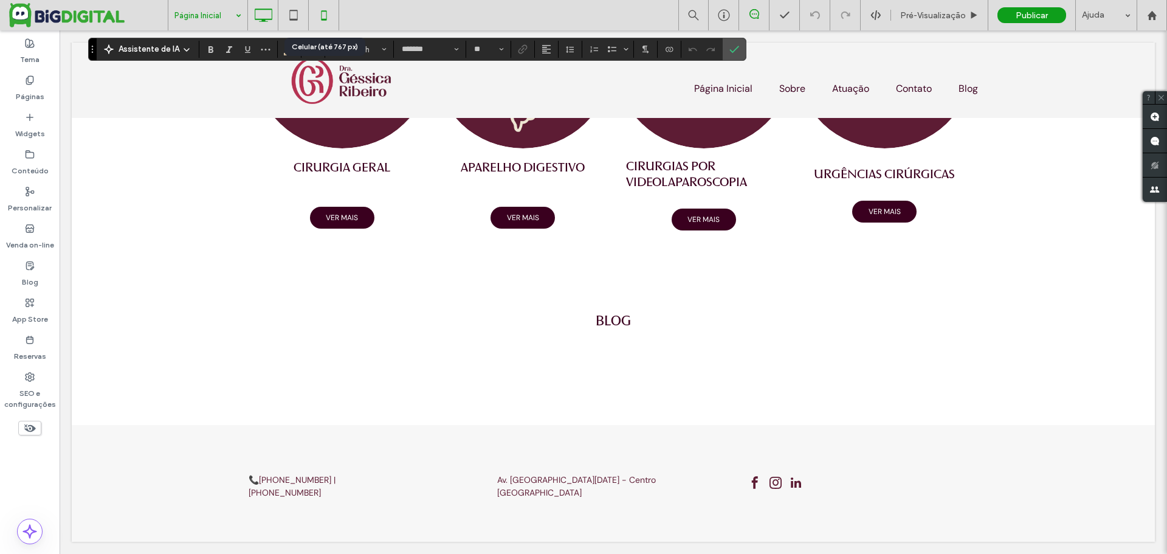
click at [326, 16] on use at bounding box center [323, 15] width 5 height 10
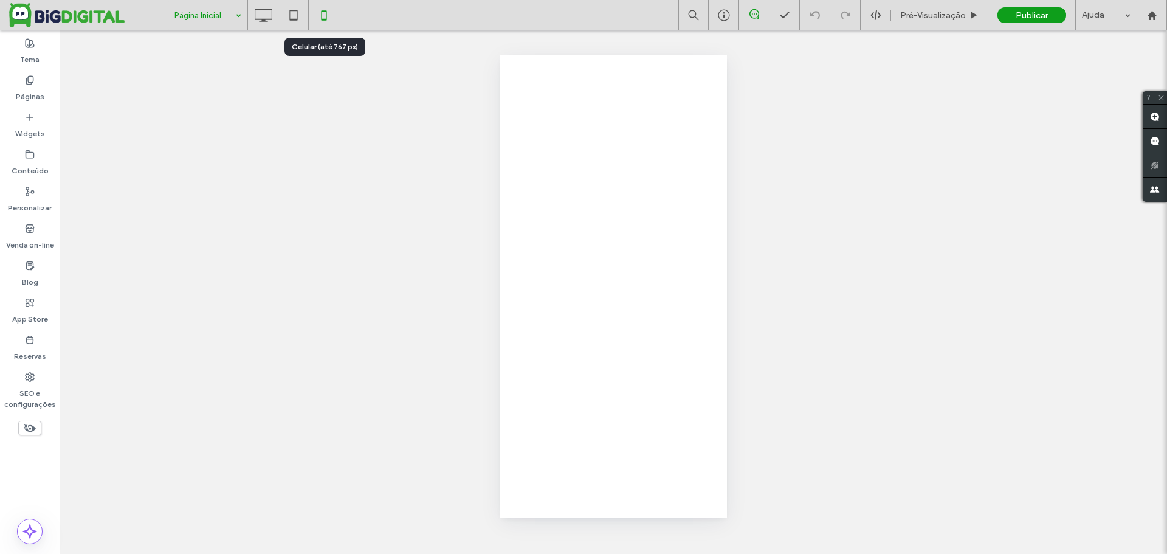
scroll to position [0, 0]
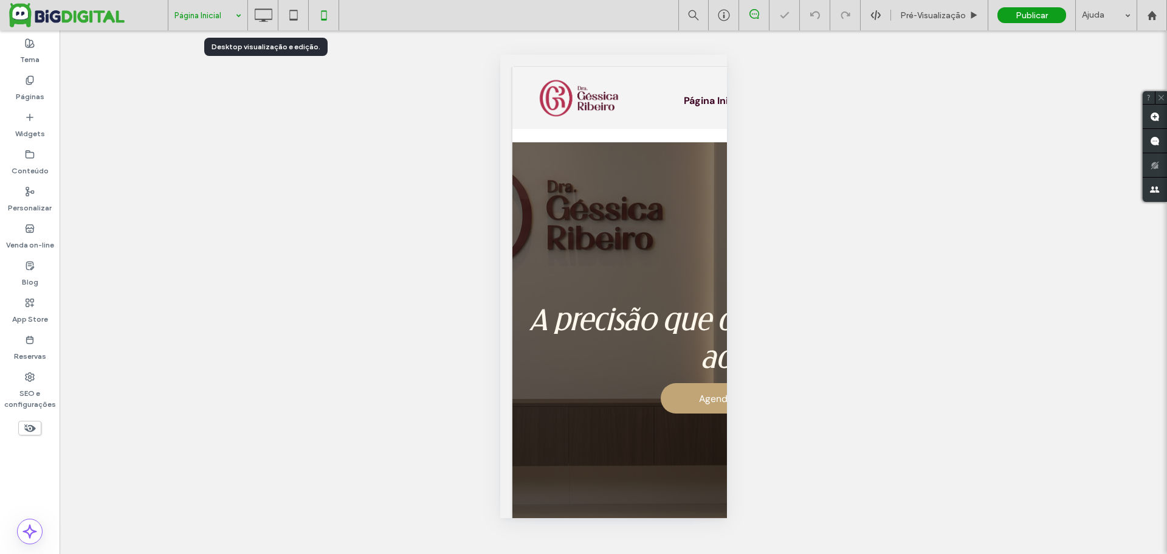
click at [269, 17] on icon at bounding box center [263, 15] width 24 height 24
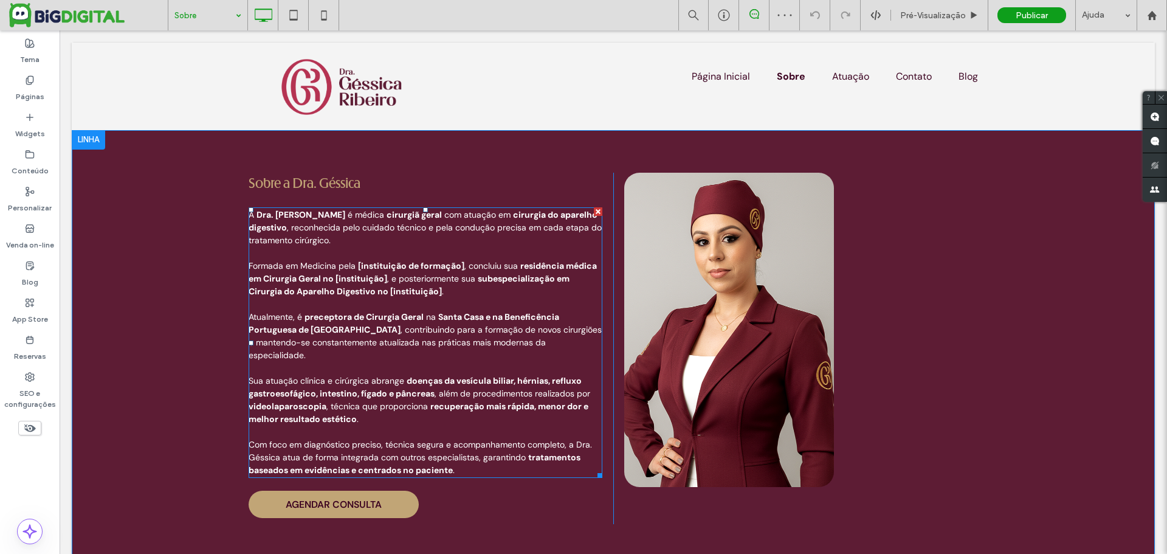
click at [419, 258] on p at bounding box center [426, 253] width 354 height 13
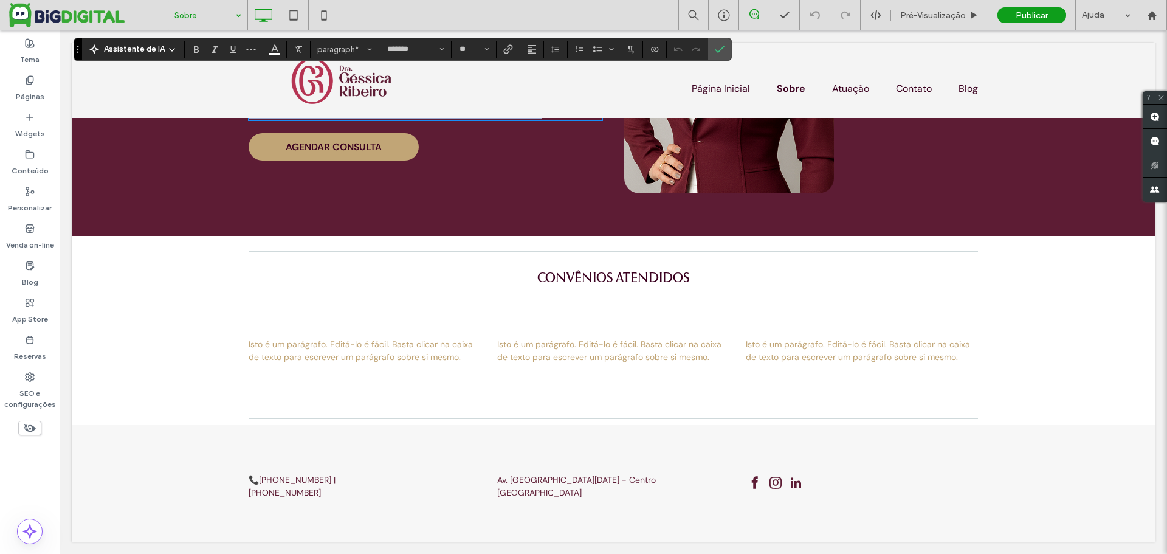
scroll to position [318, 0]
click at [357, 349] on p "Isto é um parágrafo. Editá-lo é fácil. Basta clicar na caixa de texto para escr…" at bounding box center [365, 351] width 232 height 26
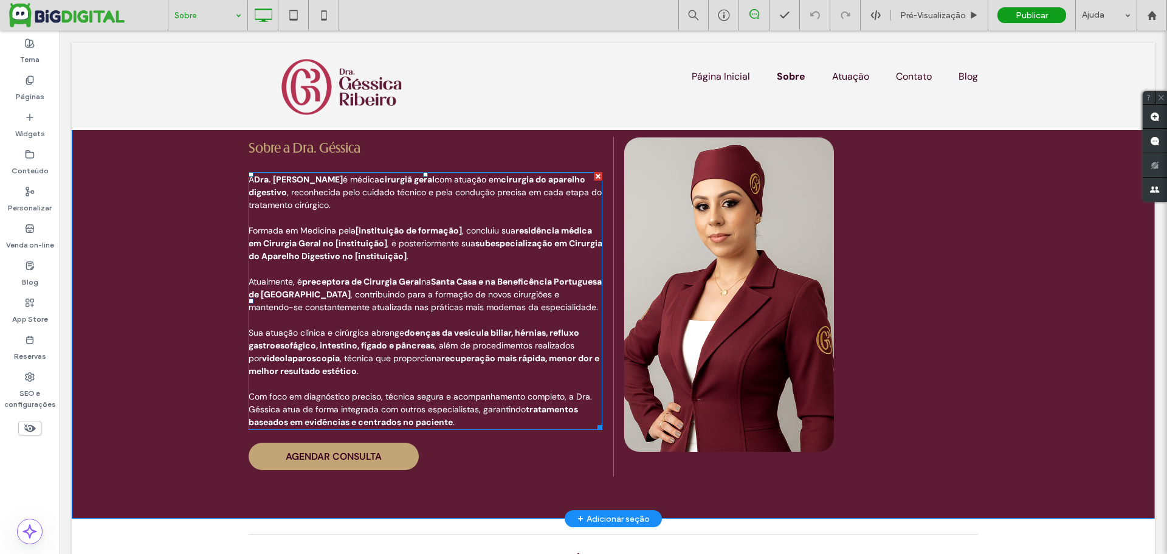
scroll to position [0, 0]
